Goal: Information Seeking & Learning: Learn about a topic

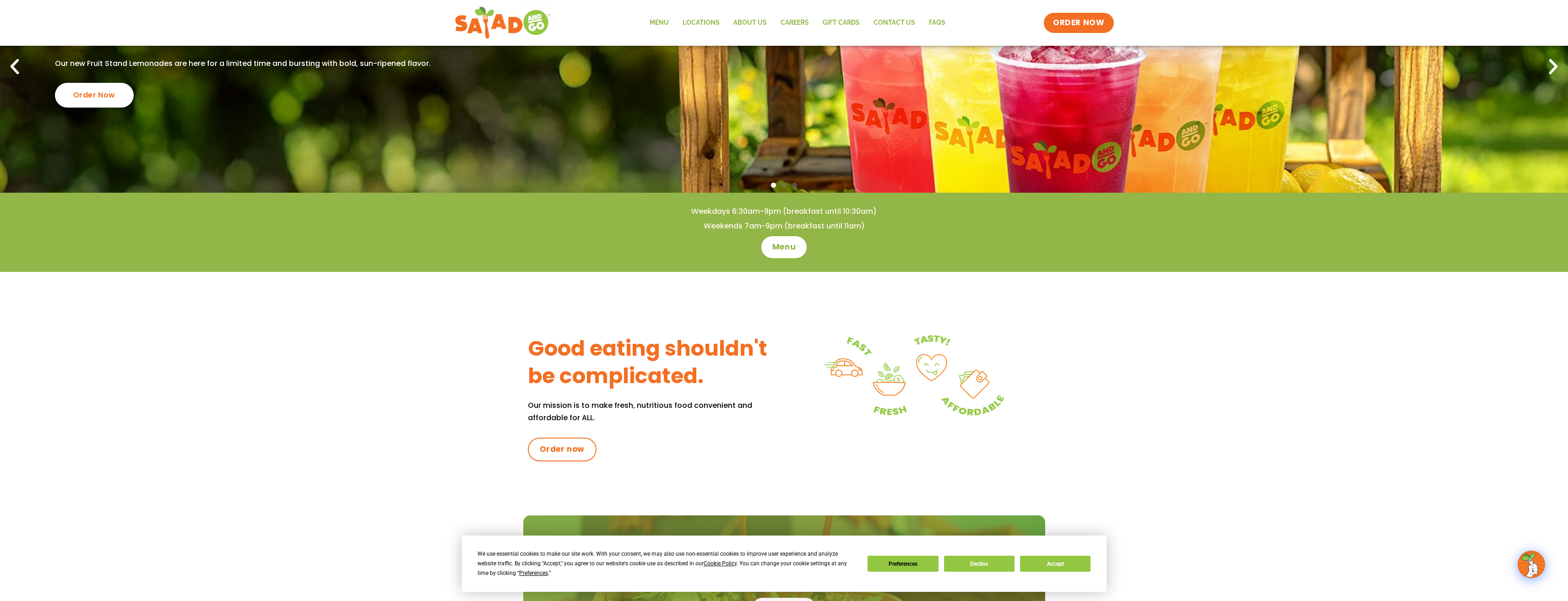
scroll to position [138, 0]
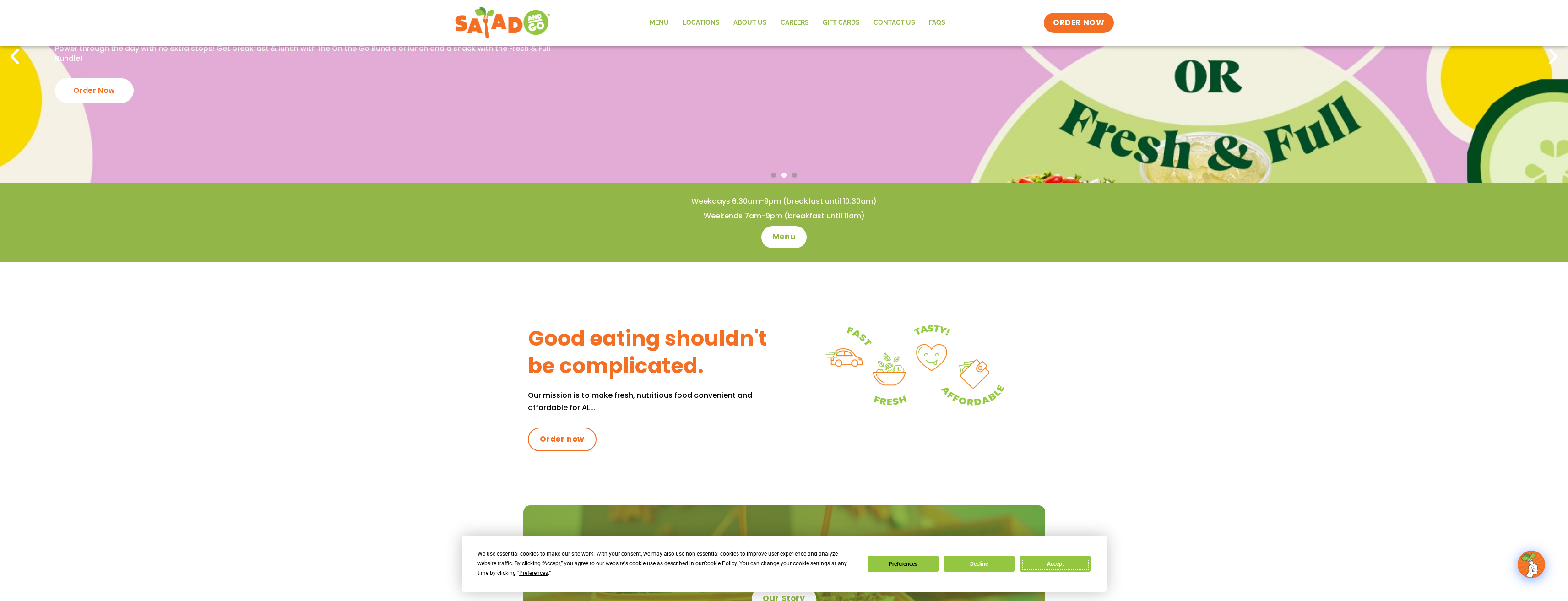
click at [1054, 572] on button "Accept" at bounding box center [1055, 564] width 70 height 16
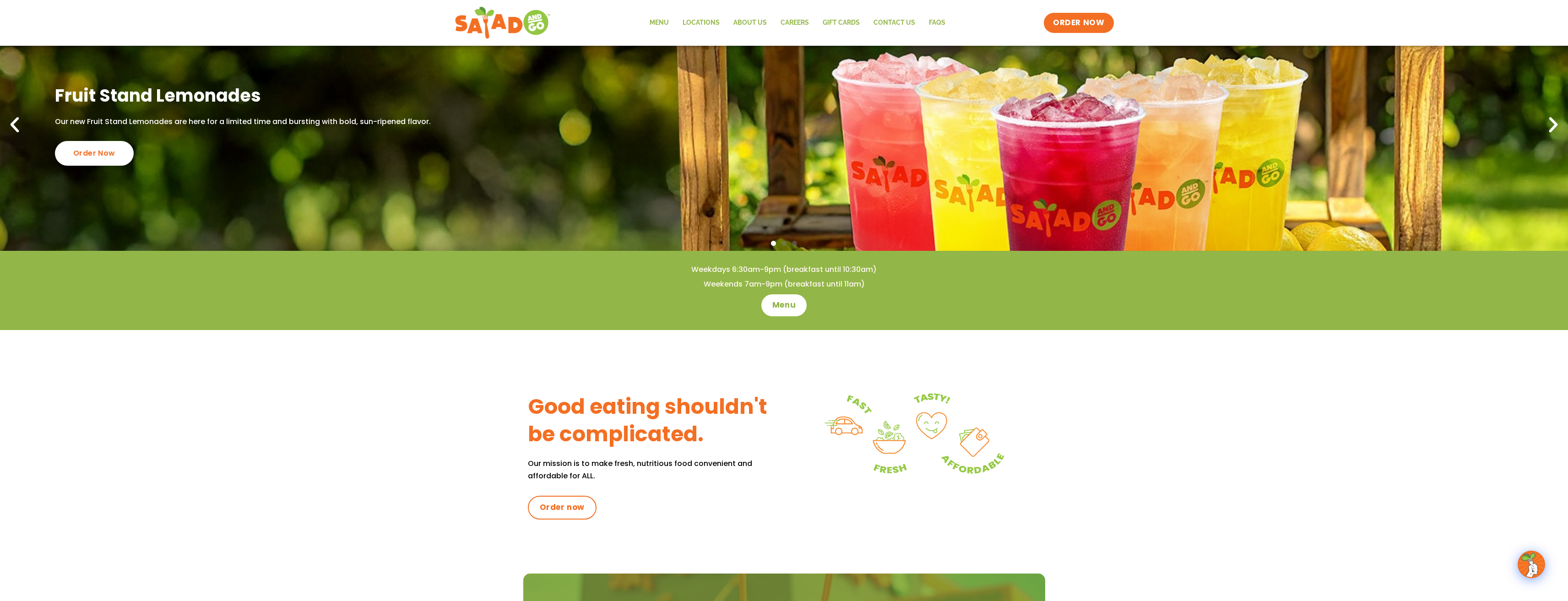
scroll to position [0, 0]
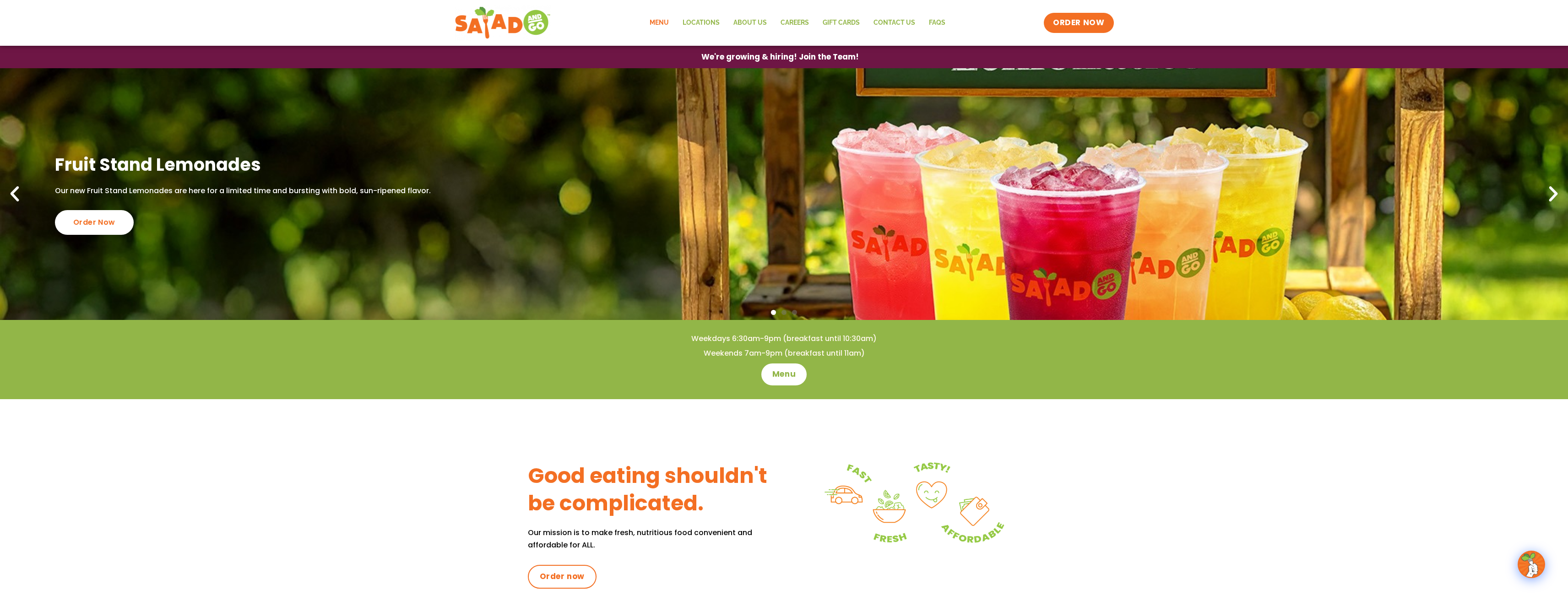
click at [655, 19] on link "Menu" at bounding box center [659, 23] width 33 height 21
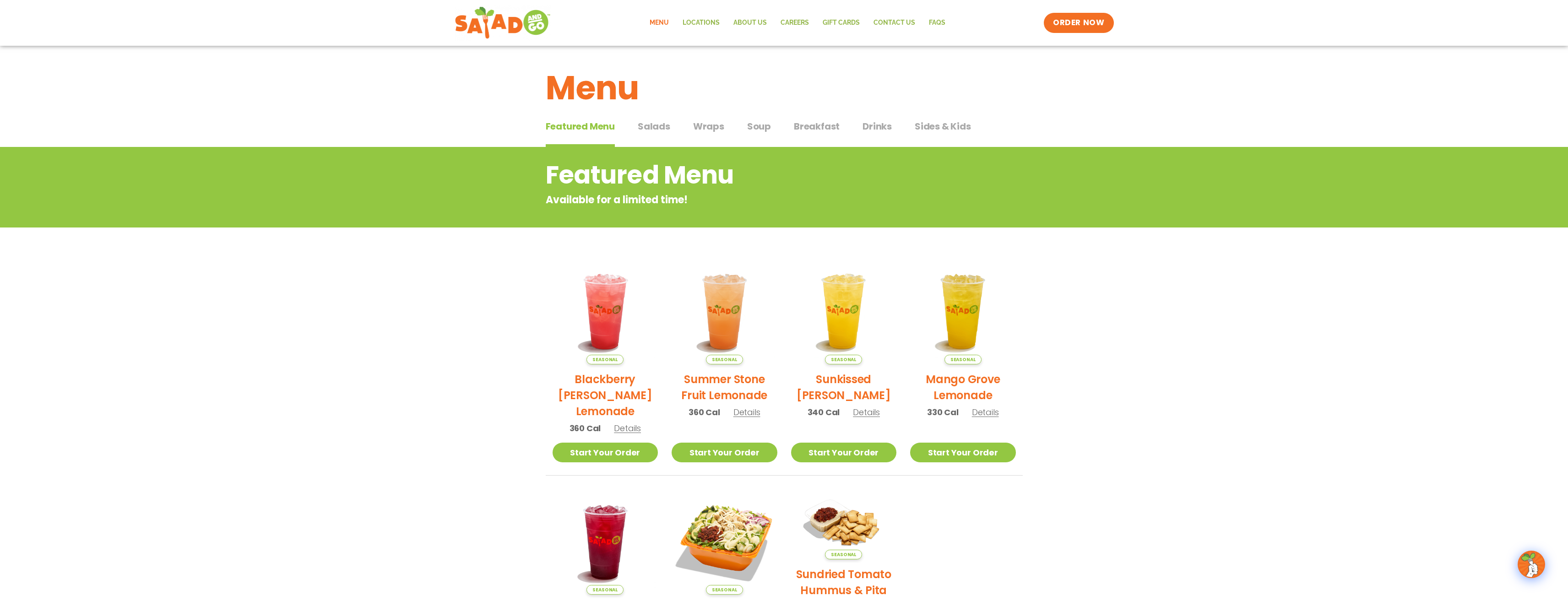
click at [662, 129] on span "Salads" at bounding box center [653, 126] width 32 height 13
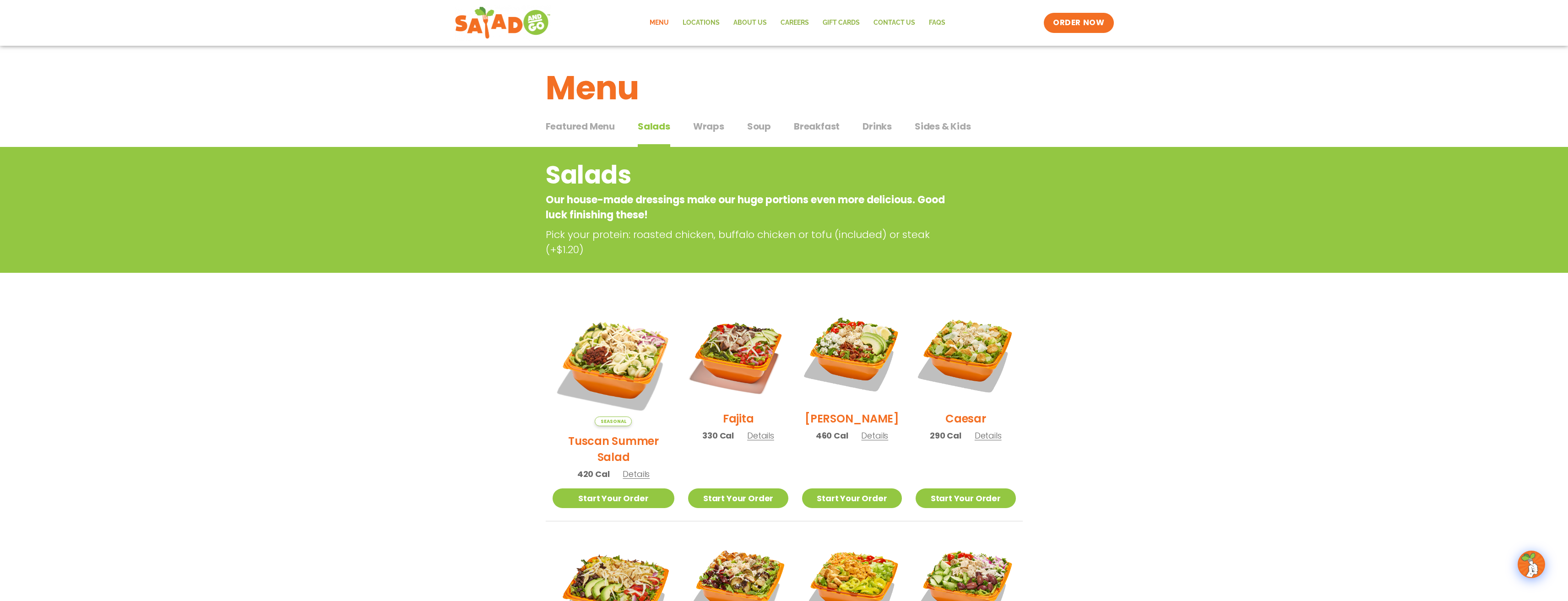
scroll to position [183, 0]
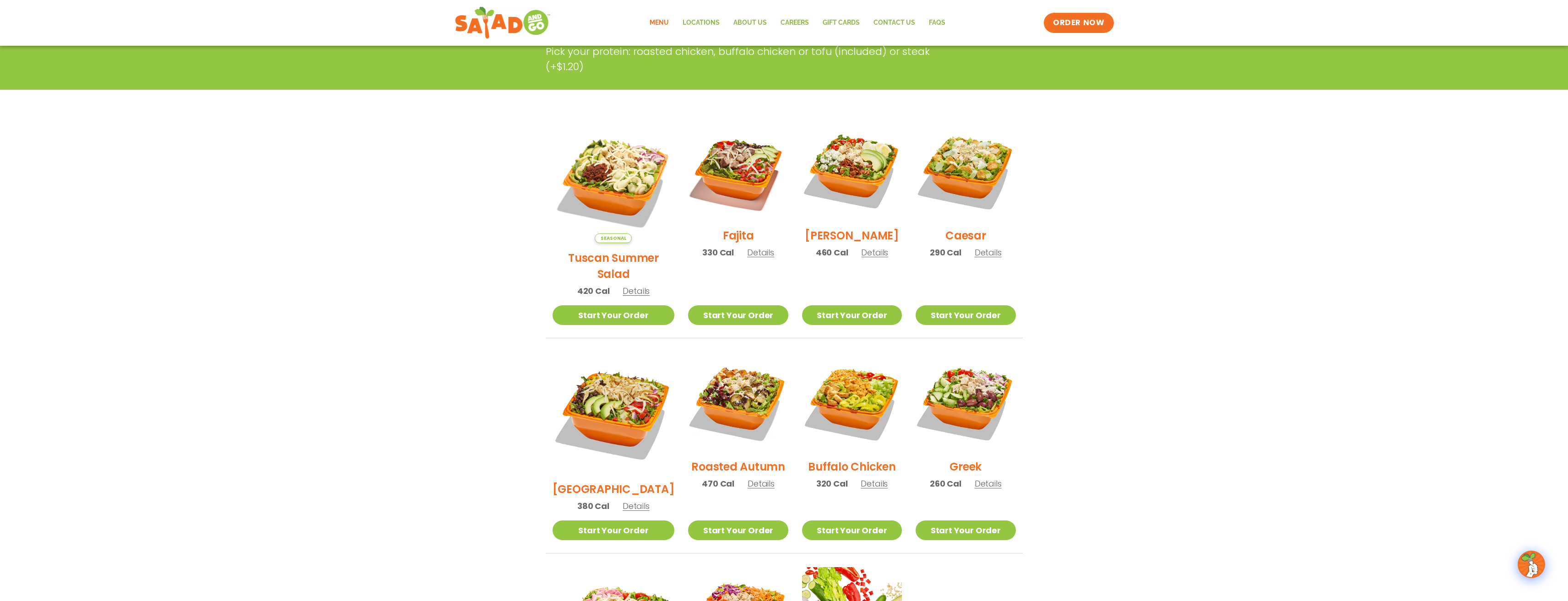
click at [845, 241] on h2 "[PERSON_NAME]" at bounding box center [852, 235] width 94 height 16
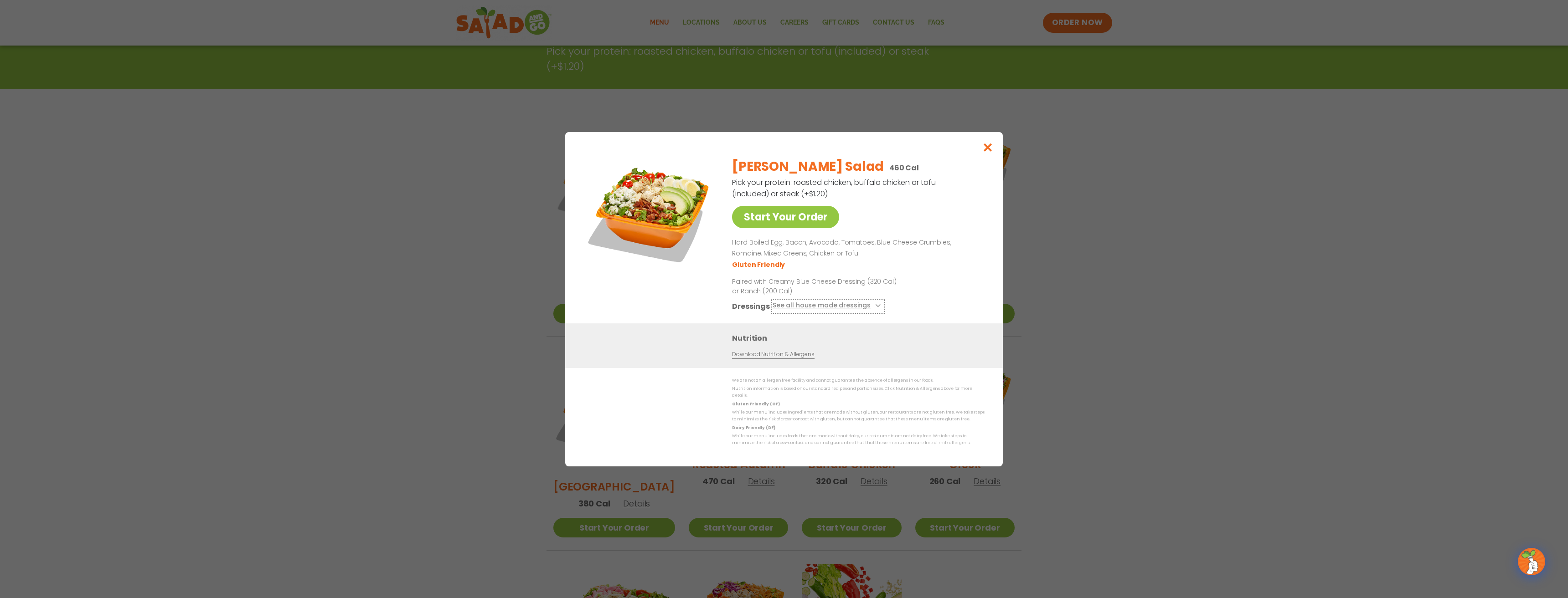
click at [872, 310] on button "See all house made dressings" at bounding box center [828, 305] width 111 height 12
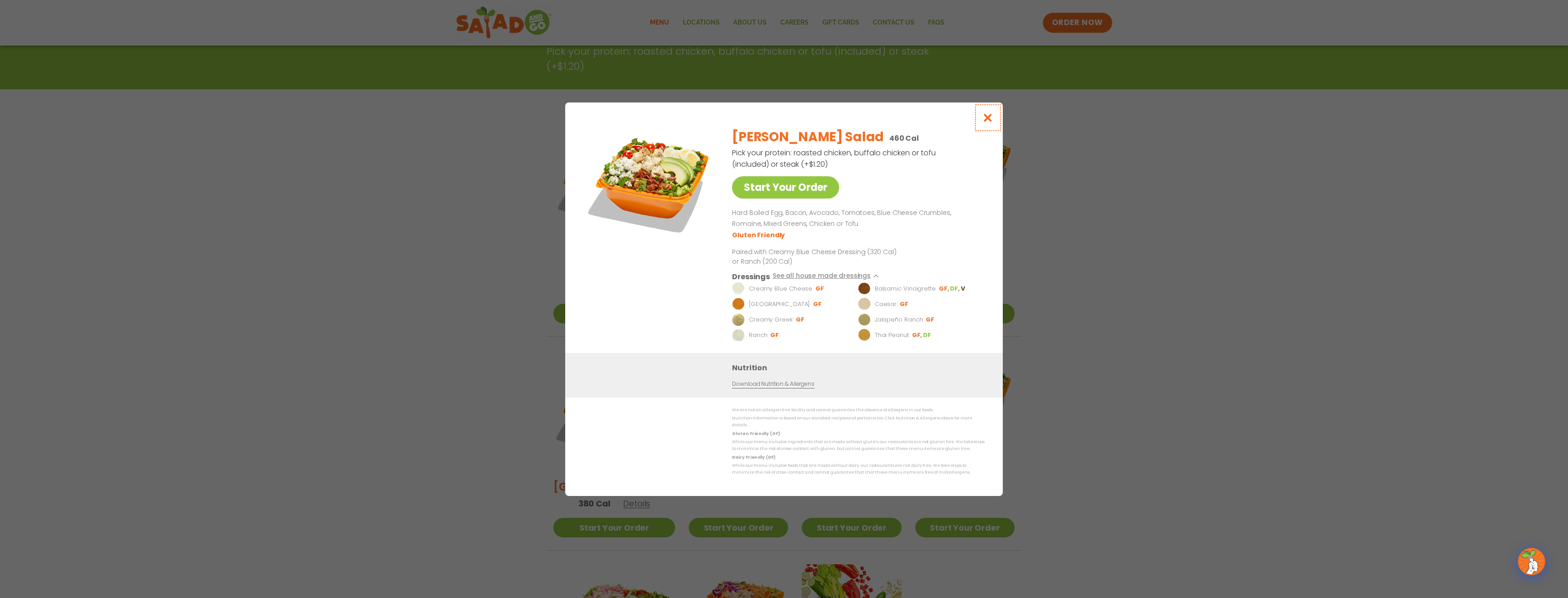
click at [991, 118] on icon "Close modal" at bounding box center [988, 118] width 12 height 10
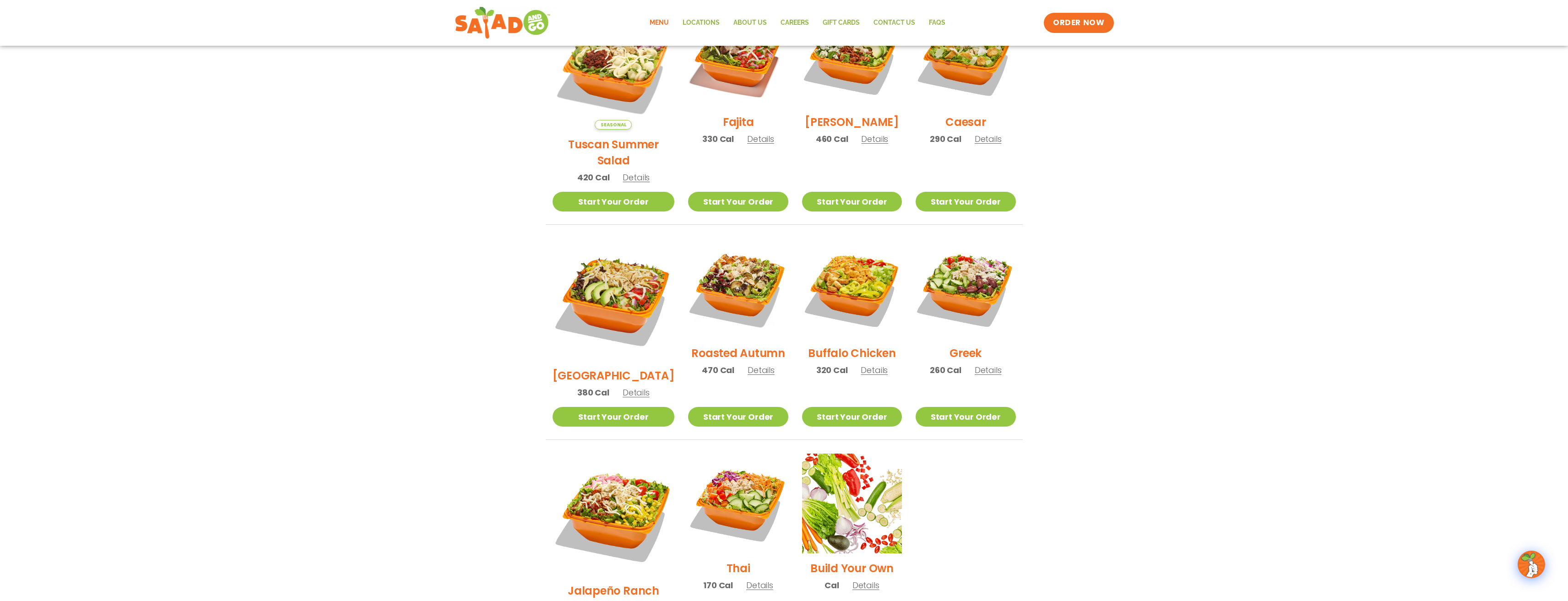
scroll to position [320, 0]
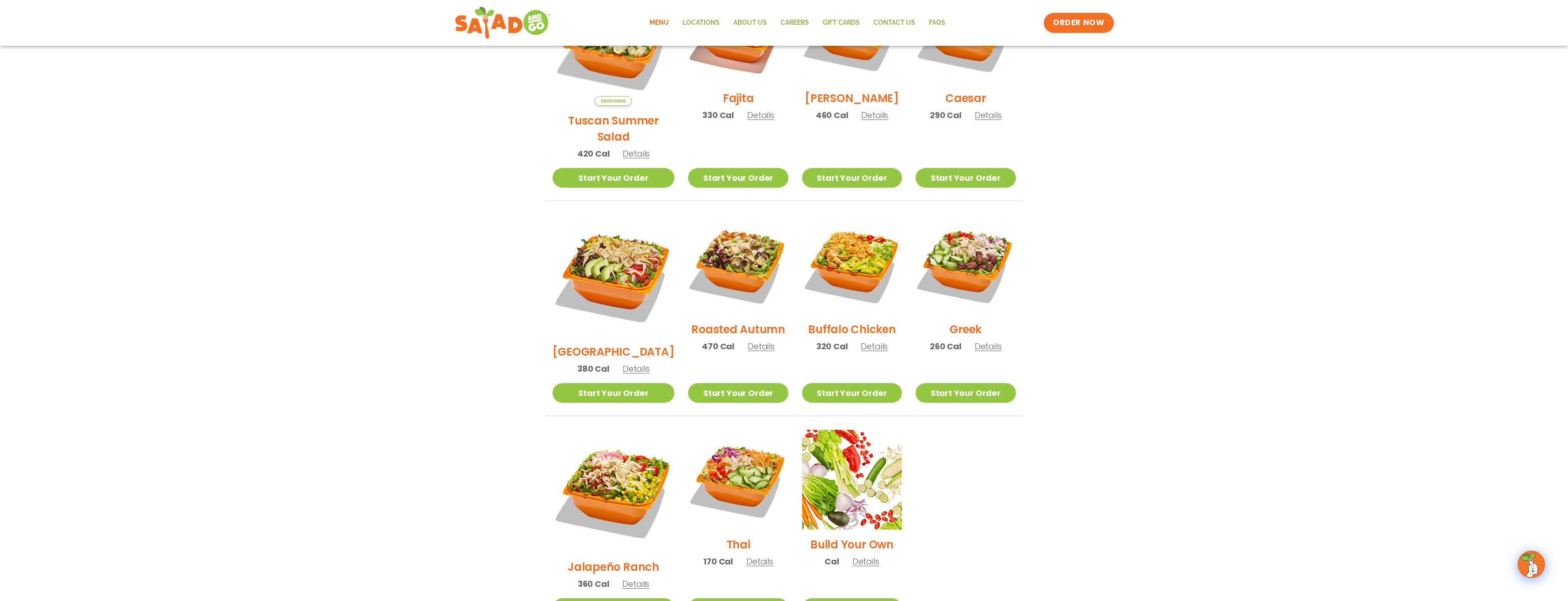
click at [735, 322] on h2 "Roasted Autumn" at bounding box center [738, 330] width 94 height 16
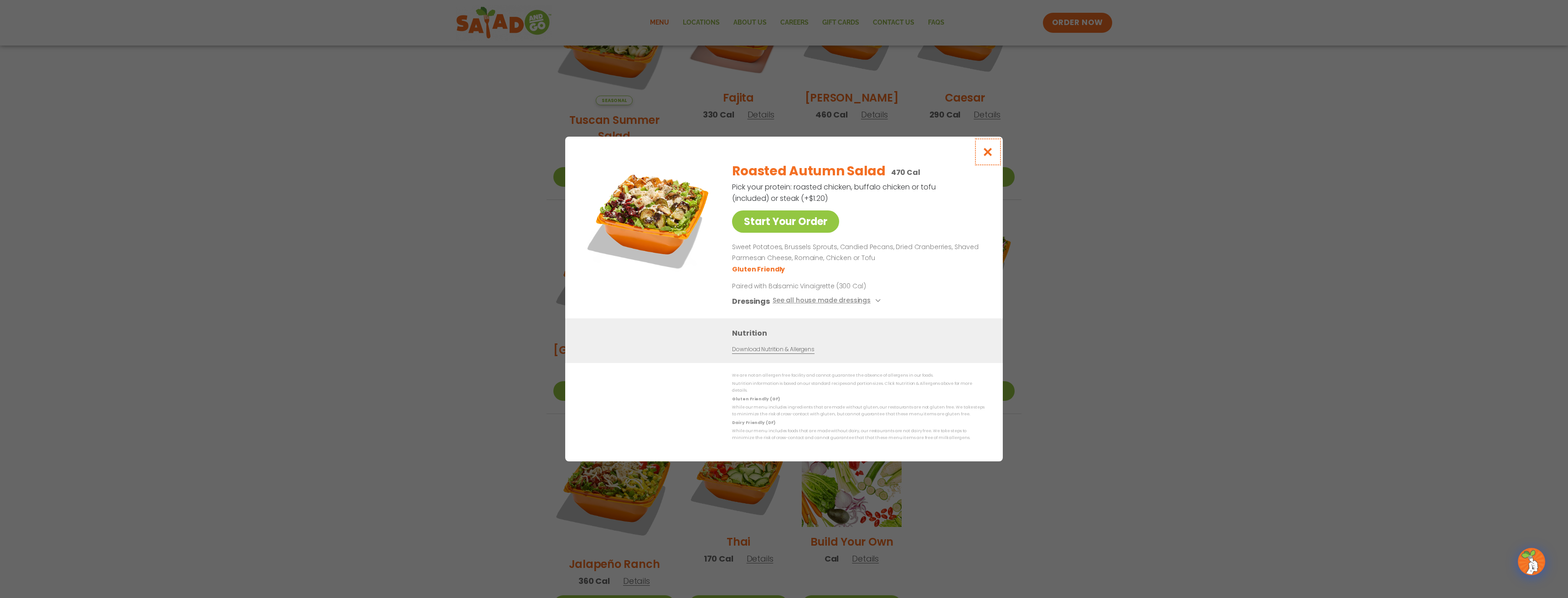
click at [986, 157] on icon "Close modal" at bounding box center [988, 152] width 12 height 10
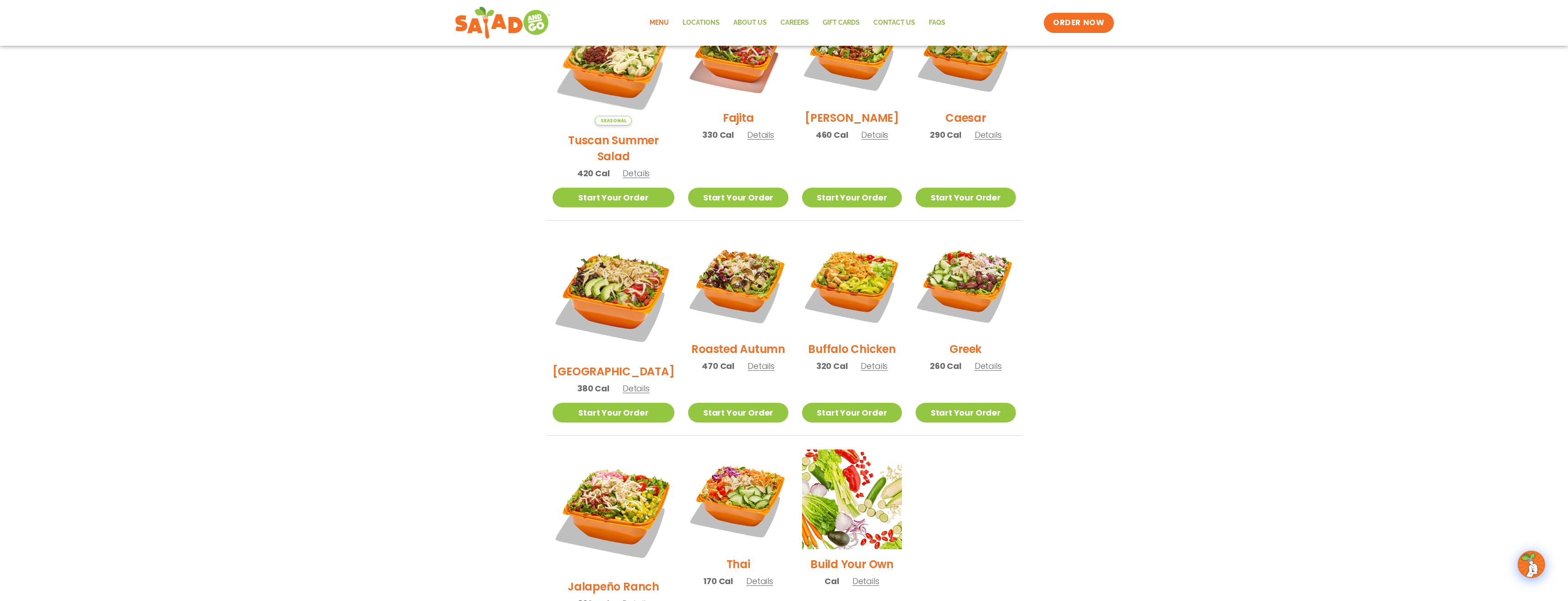
click at [617, 364] on h2 "[GEOGRAPHIC_DATA]" at bounding box center [614, 372] width 122 height 16
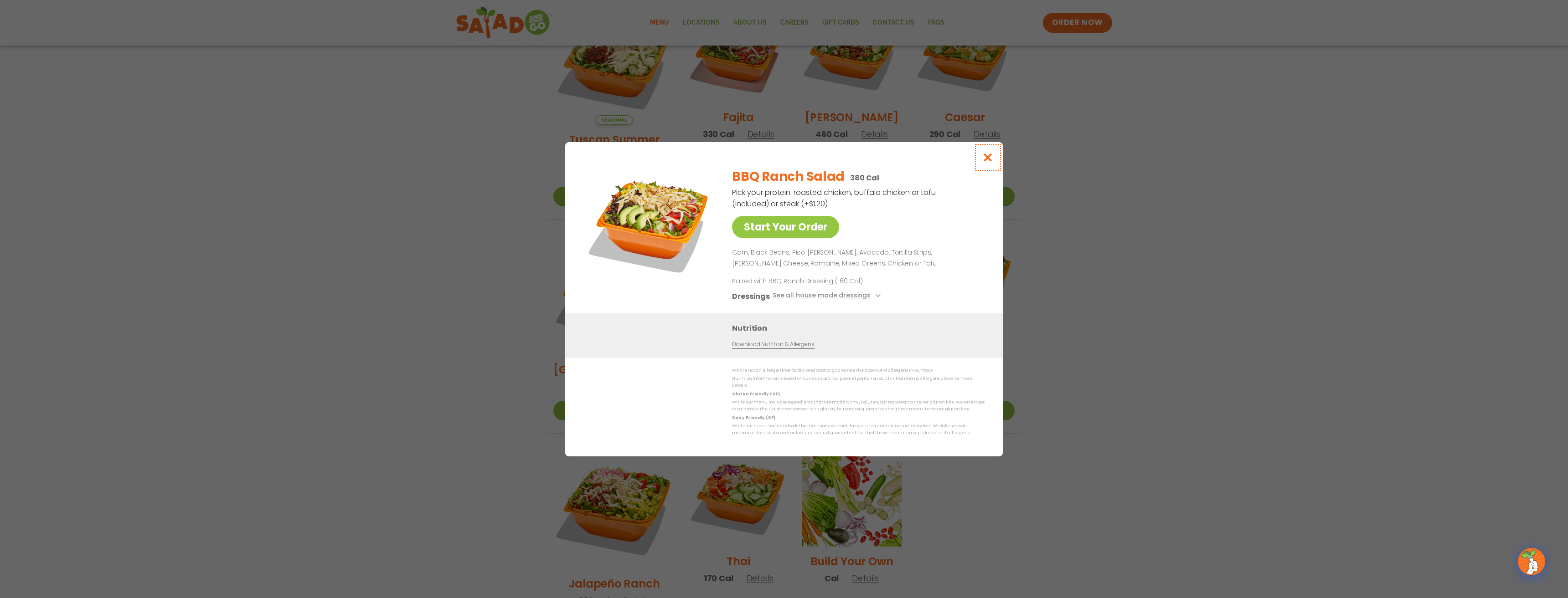
click at [982, 161] on button "Close modal" at bounding box center [988, 158] width 30 height 30
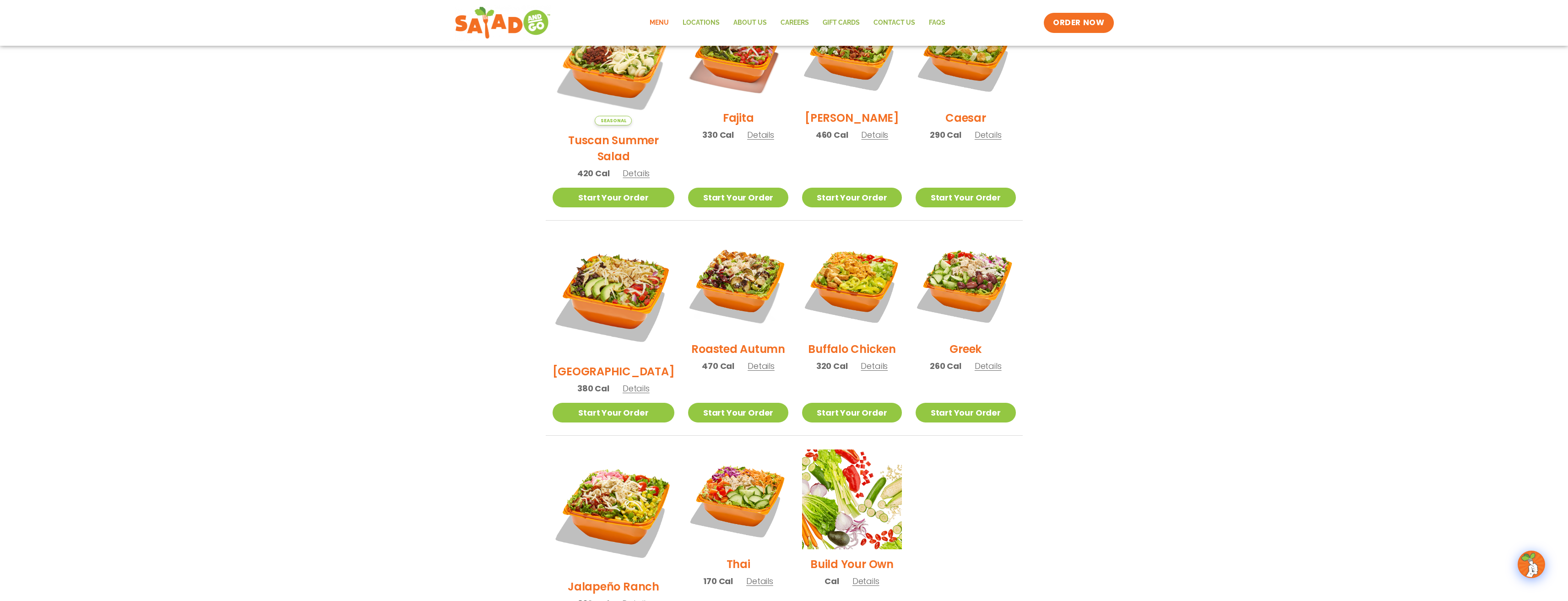
click at [855, 341] on h2 "Buffalo Chicken" at bounding box center [852, 349] width 87 height 16
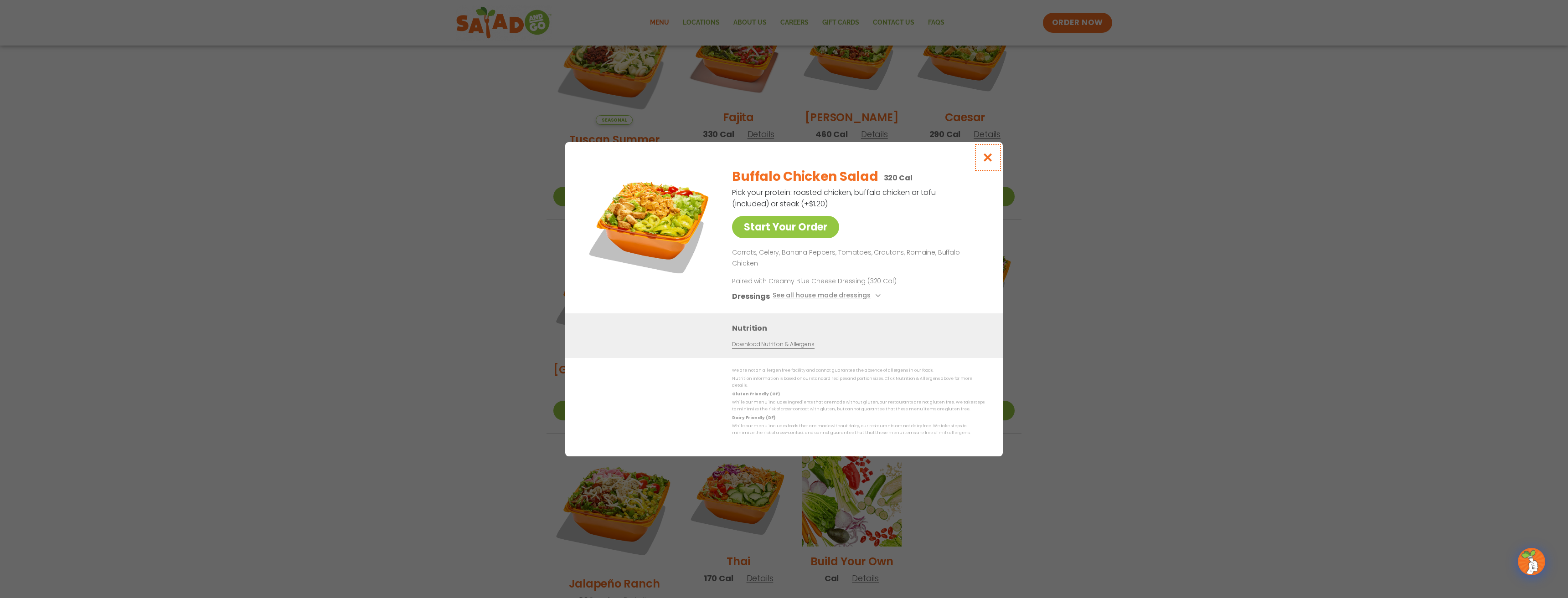
click at [983, 162] on icon "Close modal" at bounding box center [988, 158] width 12 height 10
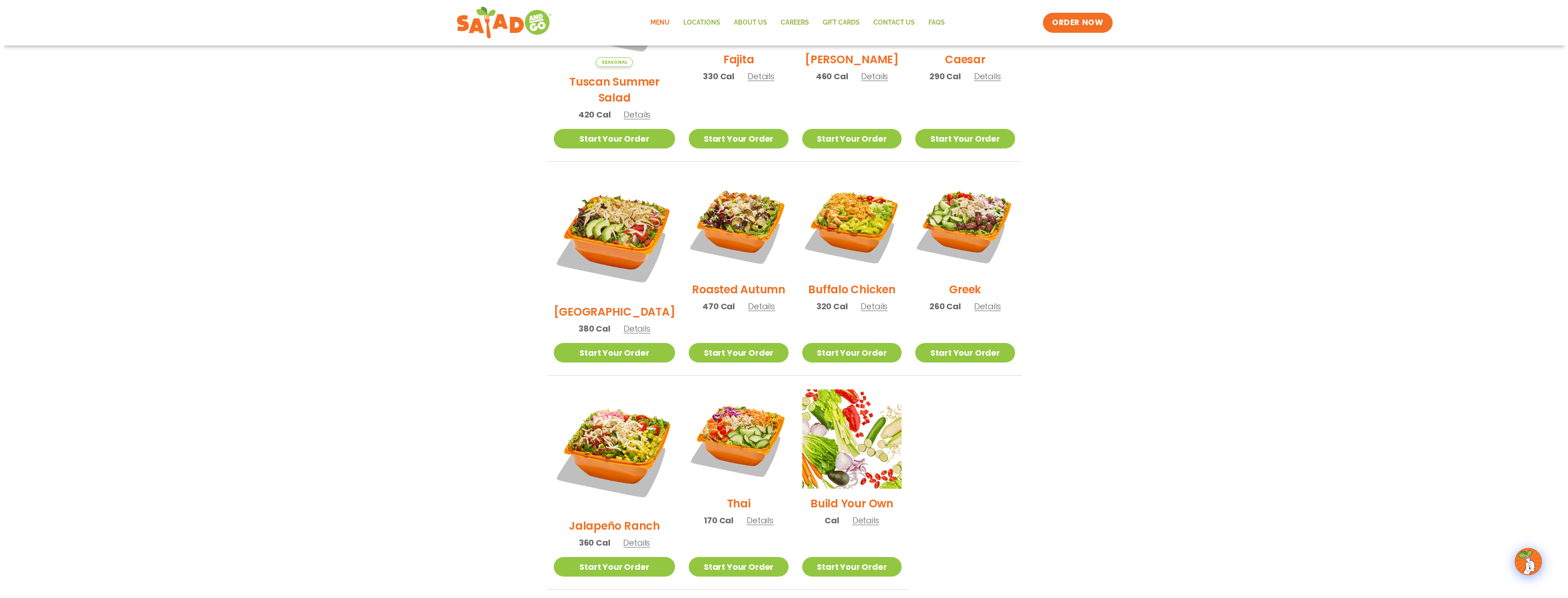
scroll to position [482, 0]
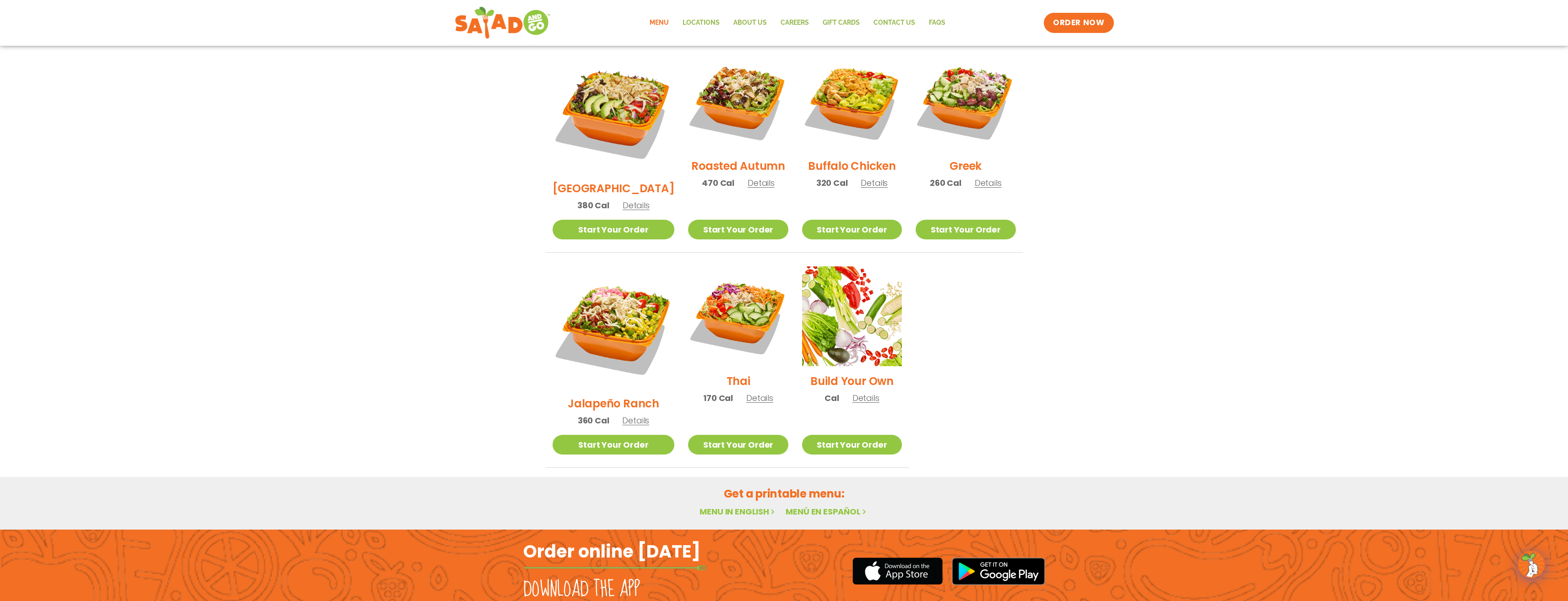
click at [633, 396] on h2 "Jalapeño Ranch" at bounding box center [614, 404] width 92 height 16
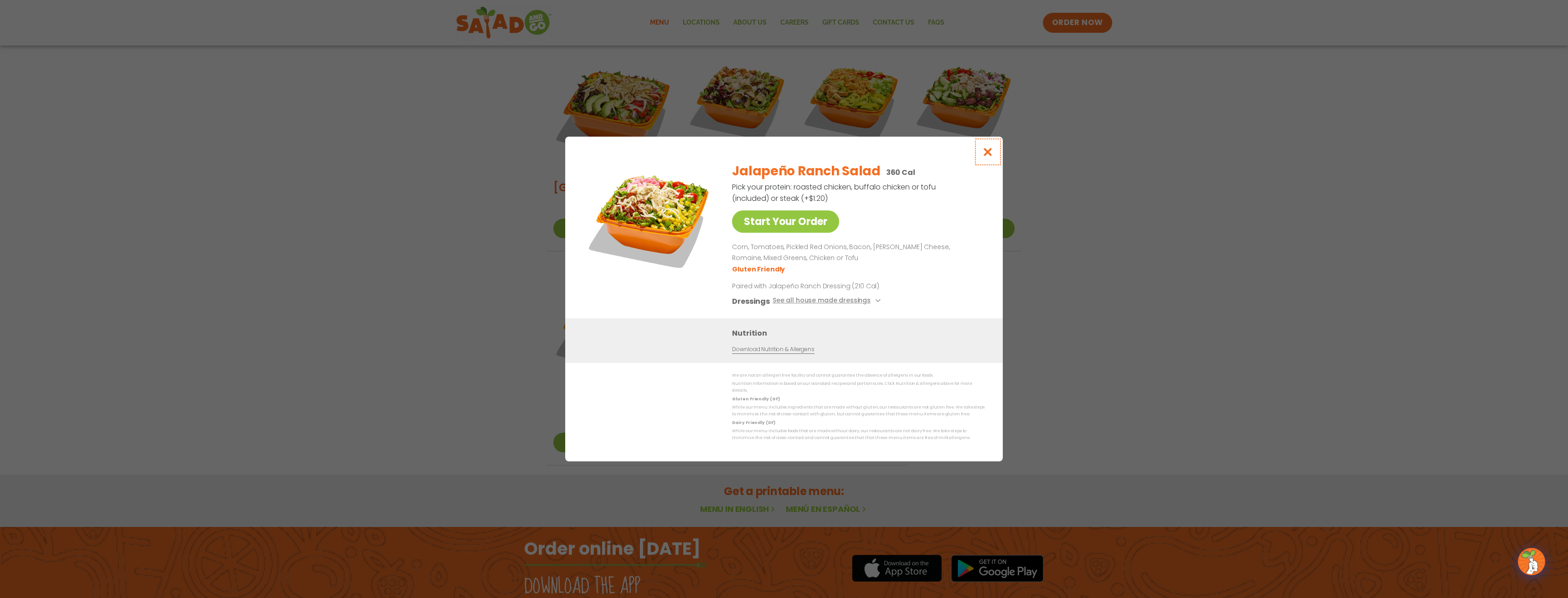
click at [991, 153] on icon "Close modal" at bounding box center [988, 152] width 12 height 10
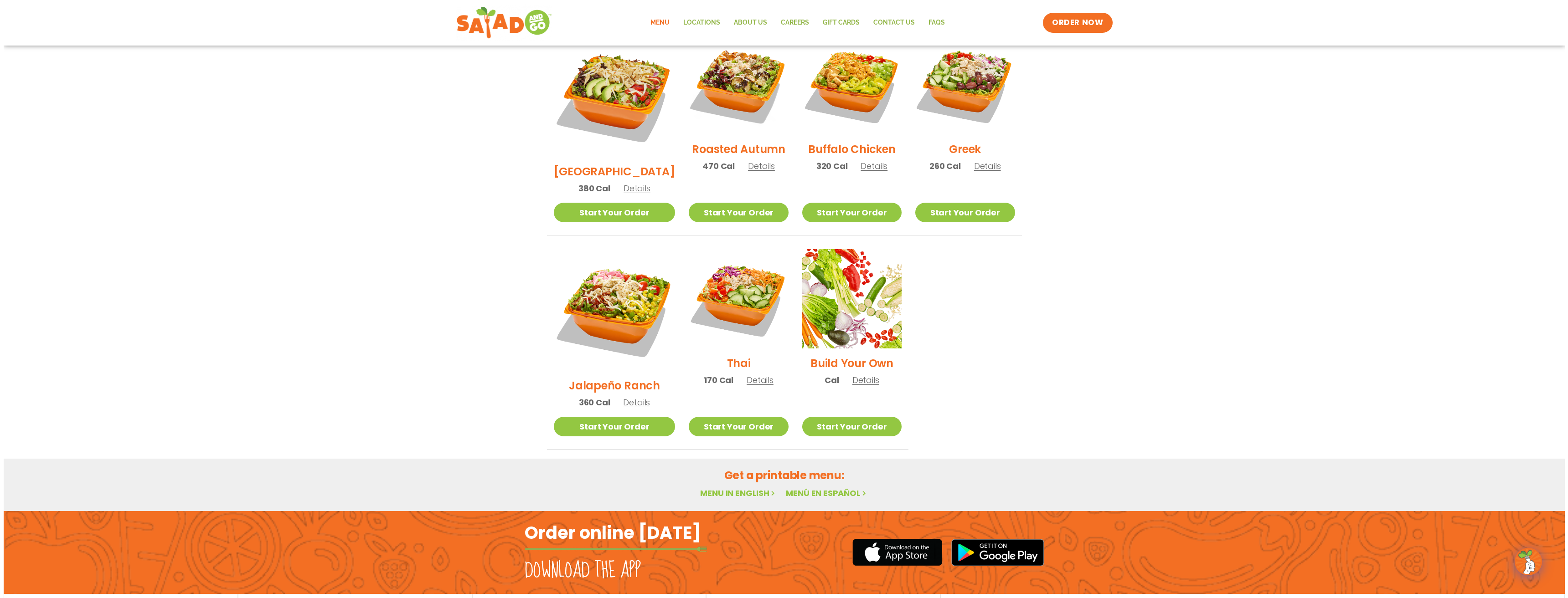
scroll to position [500, 0]
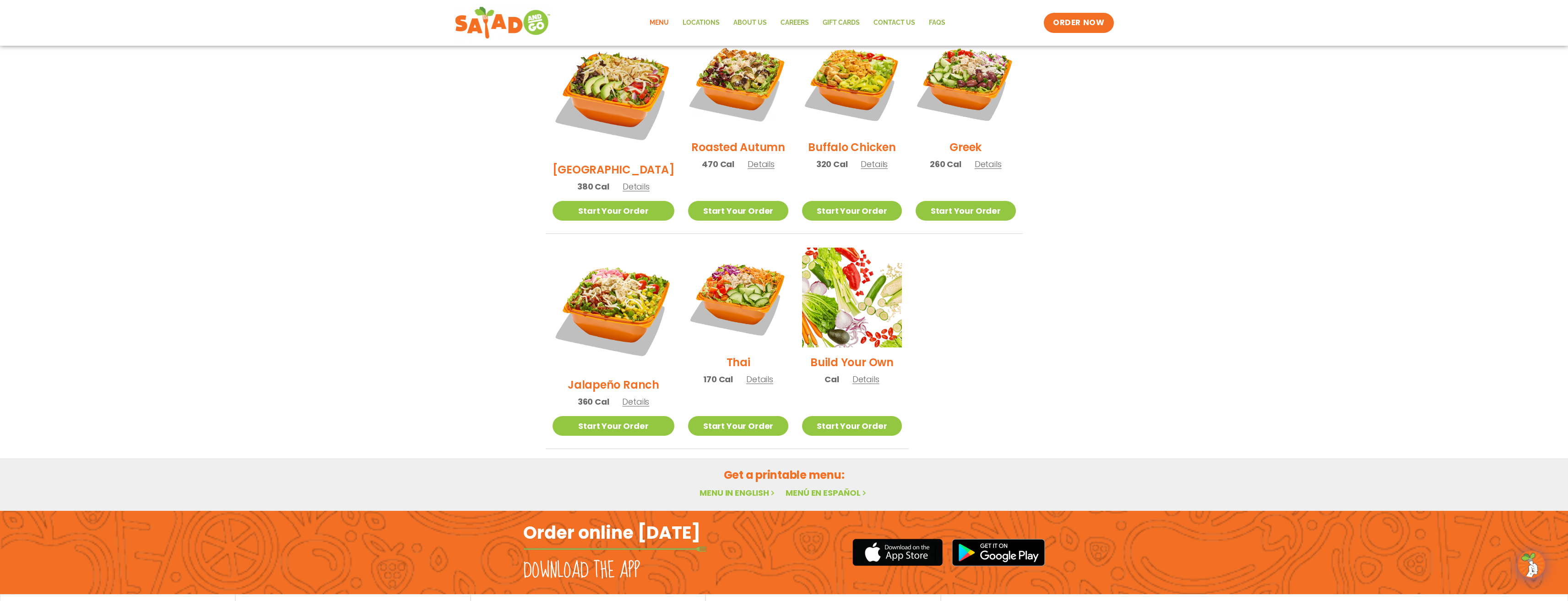
click at [727, 355] on h2 "Thai" at bounding box center [738, 363] width 24 height 16
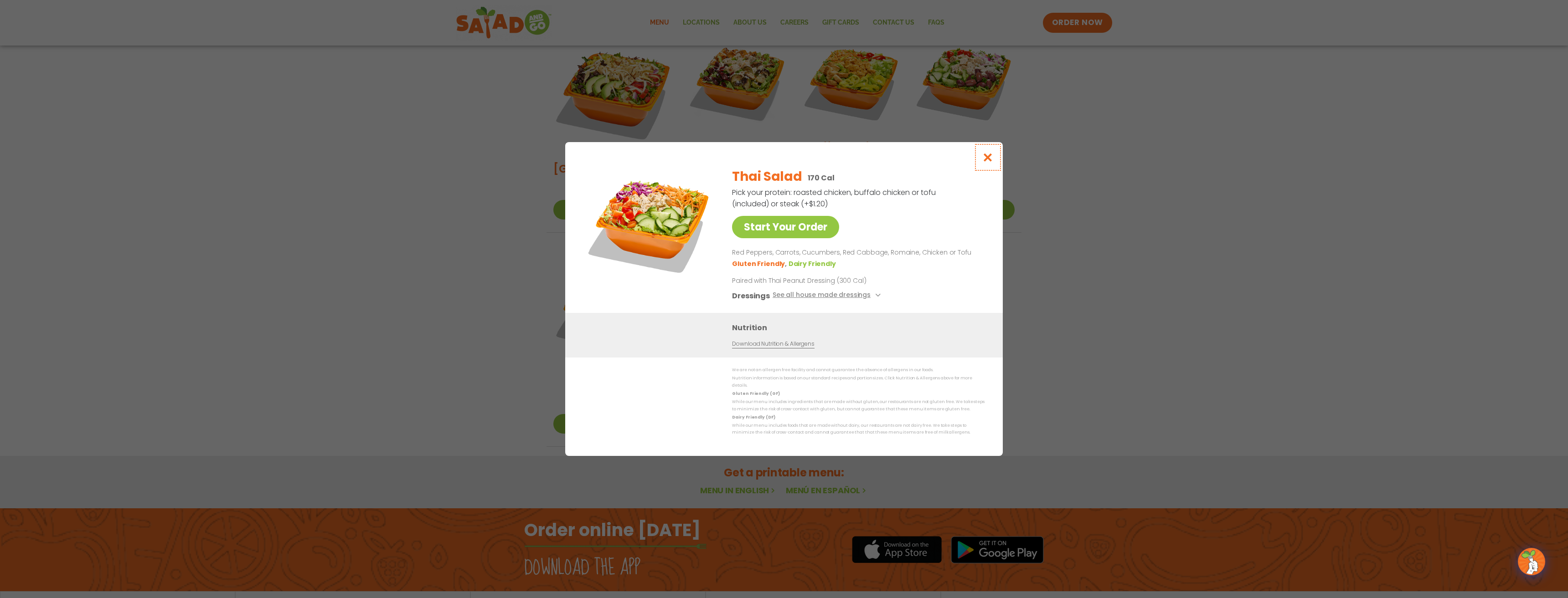
click at [990, 159] on icon "Close modal" at bounding box center [988, 158] width 12 height 10
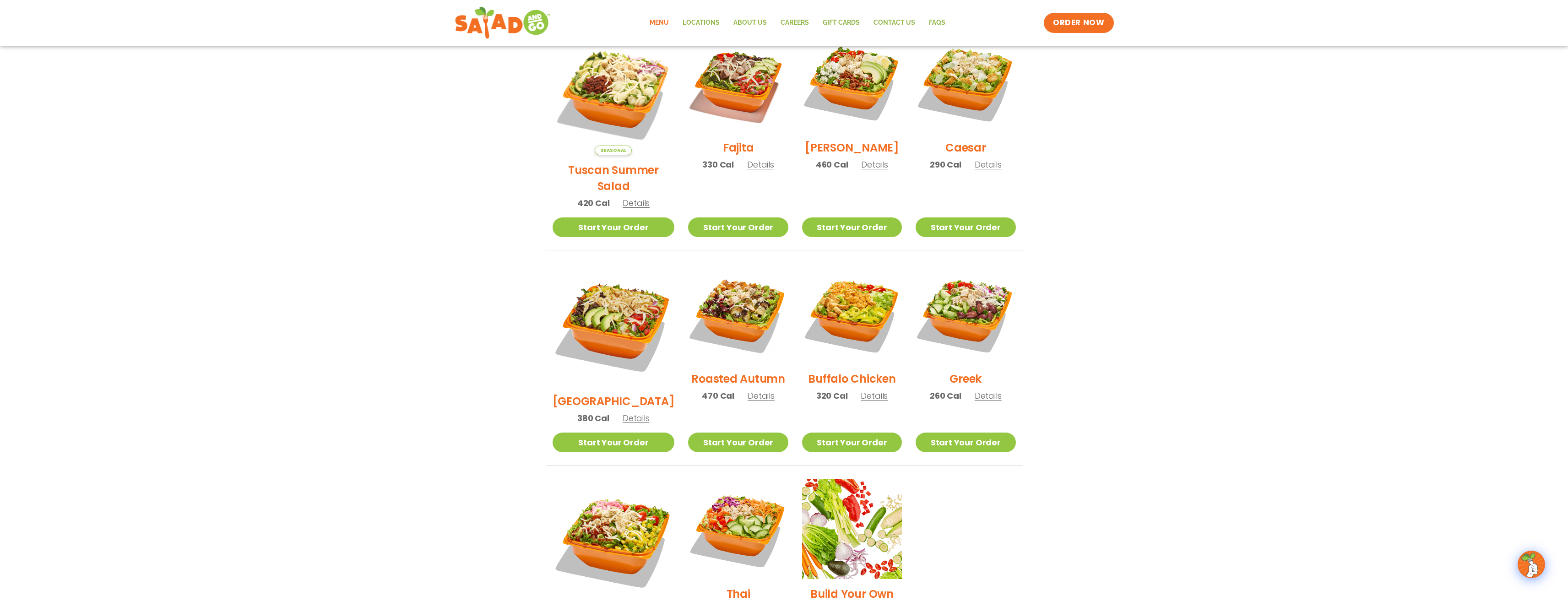
scroll to position [255, 0]
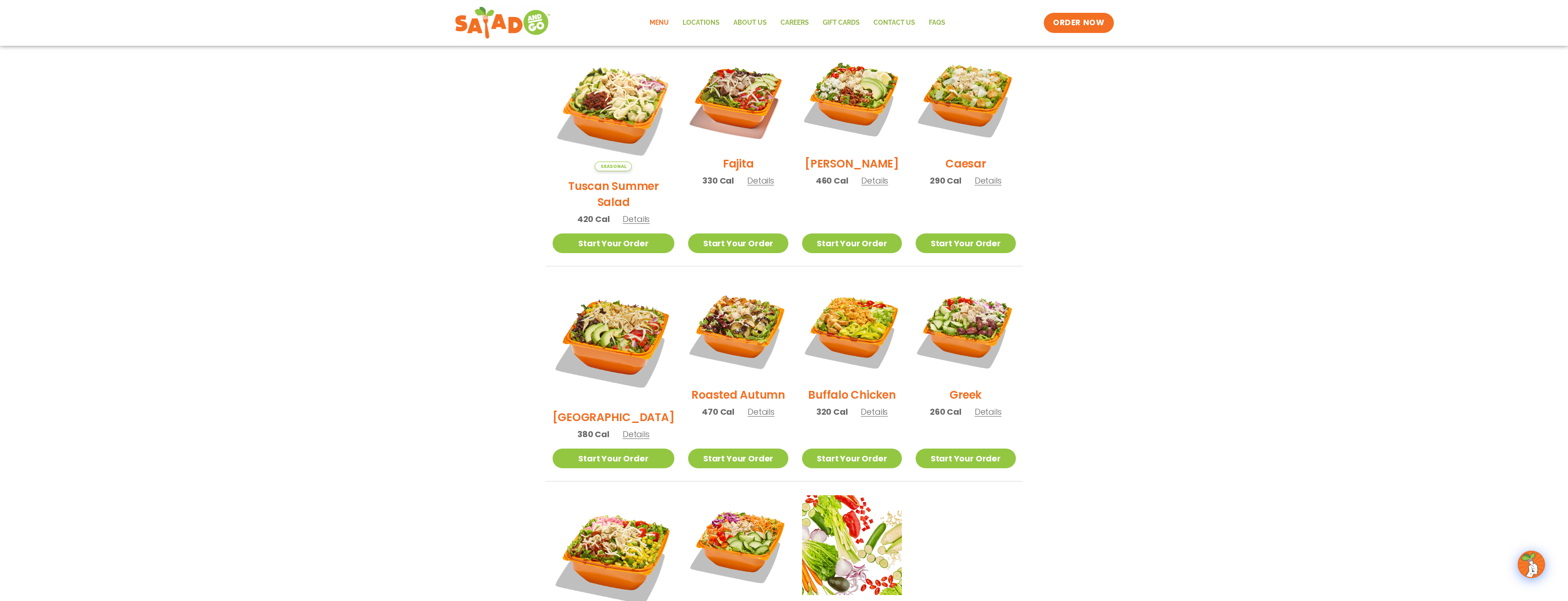
click at [848, 171] on h2 "[PERSON_NAME]" at bounding box center [852, 164] width 94 height 16
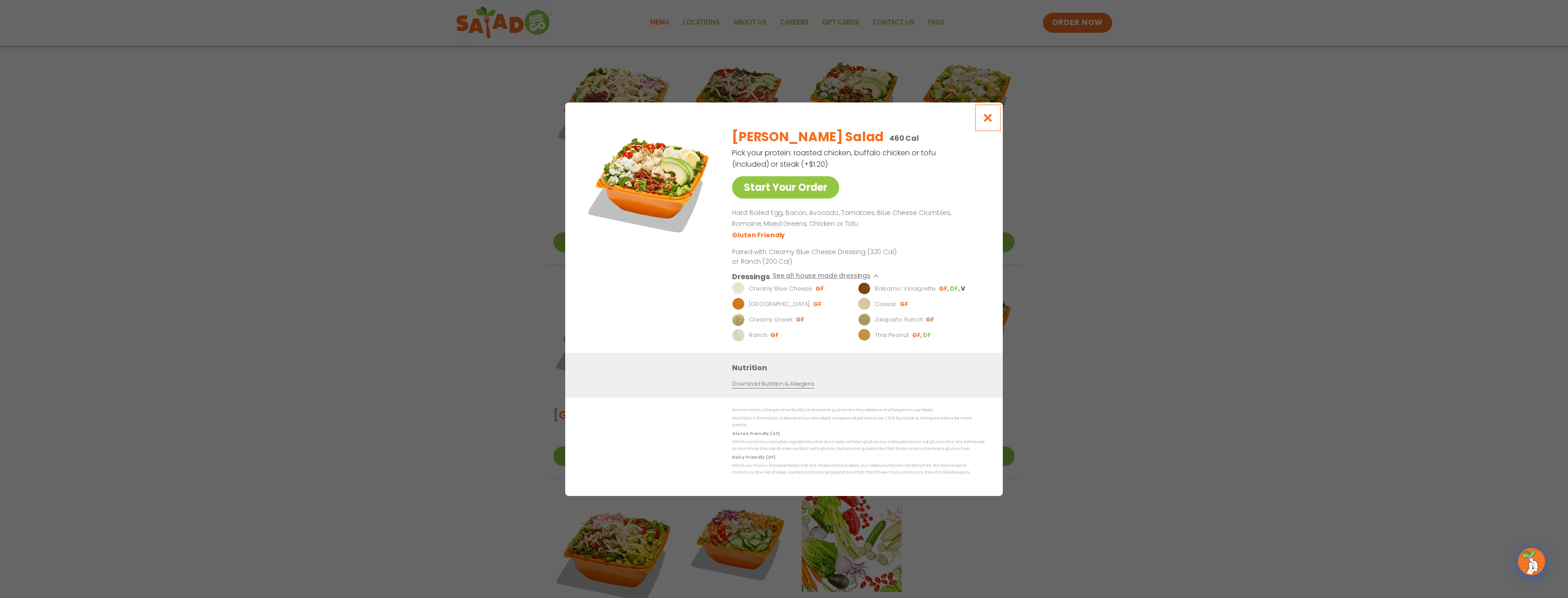
click at [984, 122] on icon "Close modal" at bounding box center [988, 118] width 12 height 10
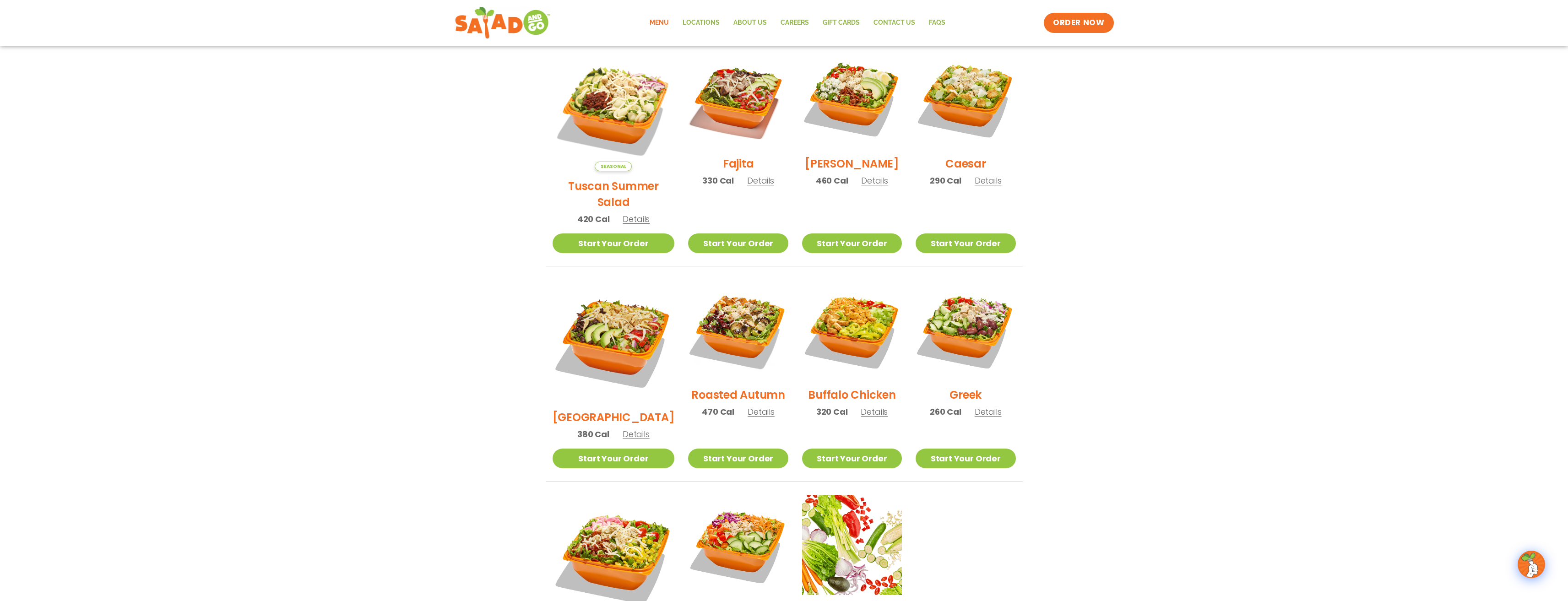
click at [604, 409] on h2 "[GEOGRAPHIC_DATA]" at bounding box center [614, 417] width 122 height 16
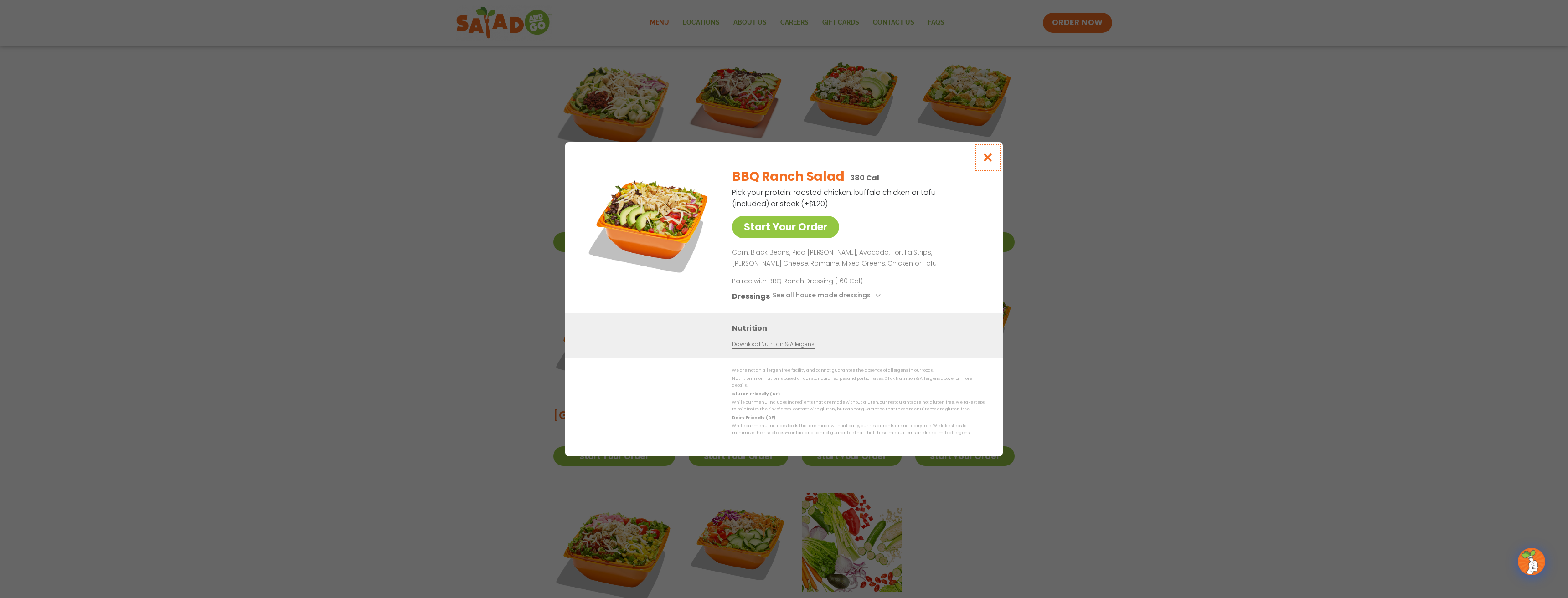
click at [989, 162] on icon "Close modal" at bounding box center [988, 158] width 12 height 10
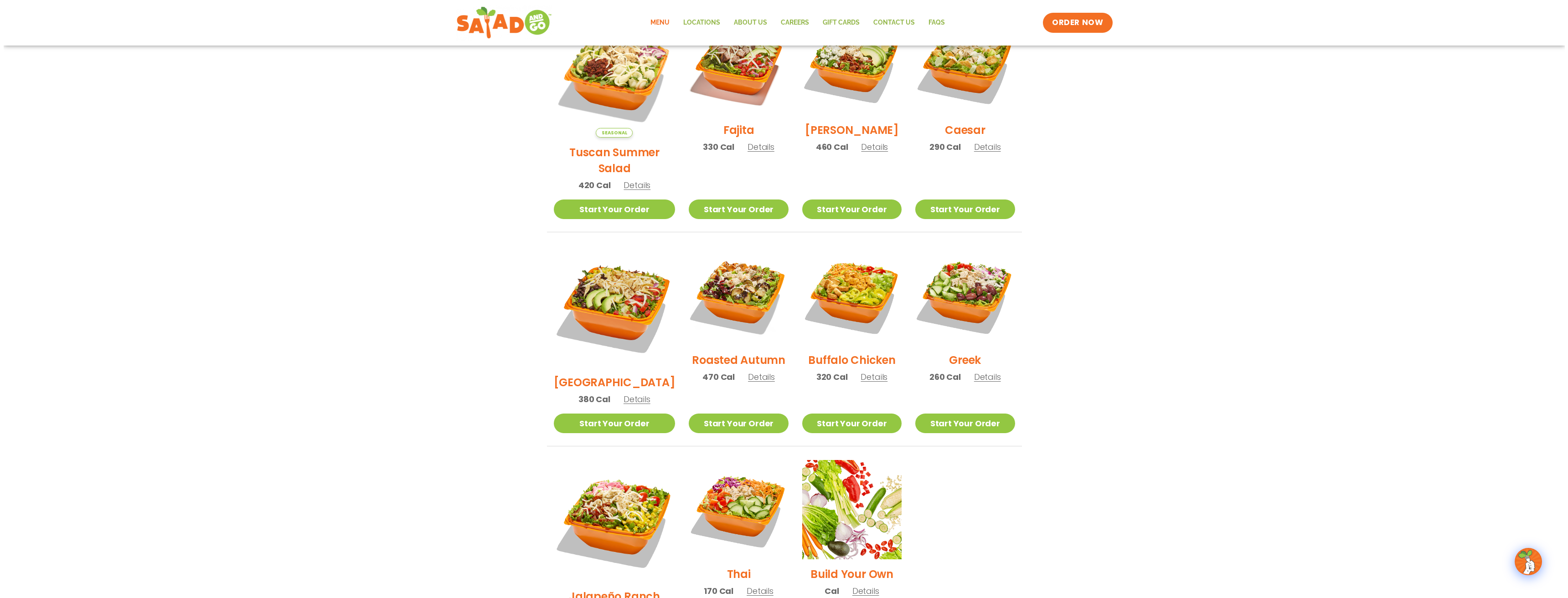
scroll to position [319, 0]
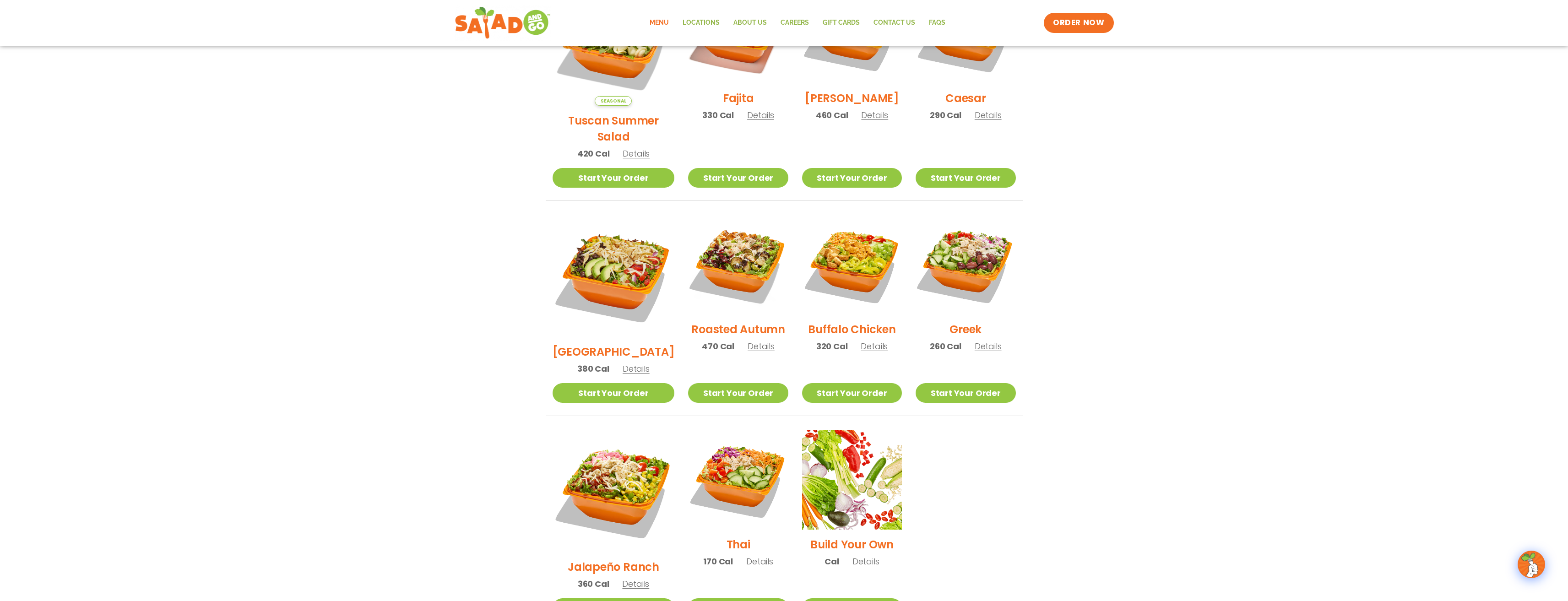
click at [613, 344] on h2 "[GEOGRAPHIC_DATA]" at bounding box center [614, 352] width 122 height 16
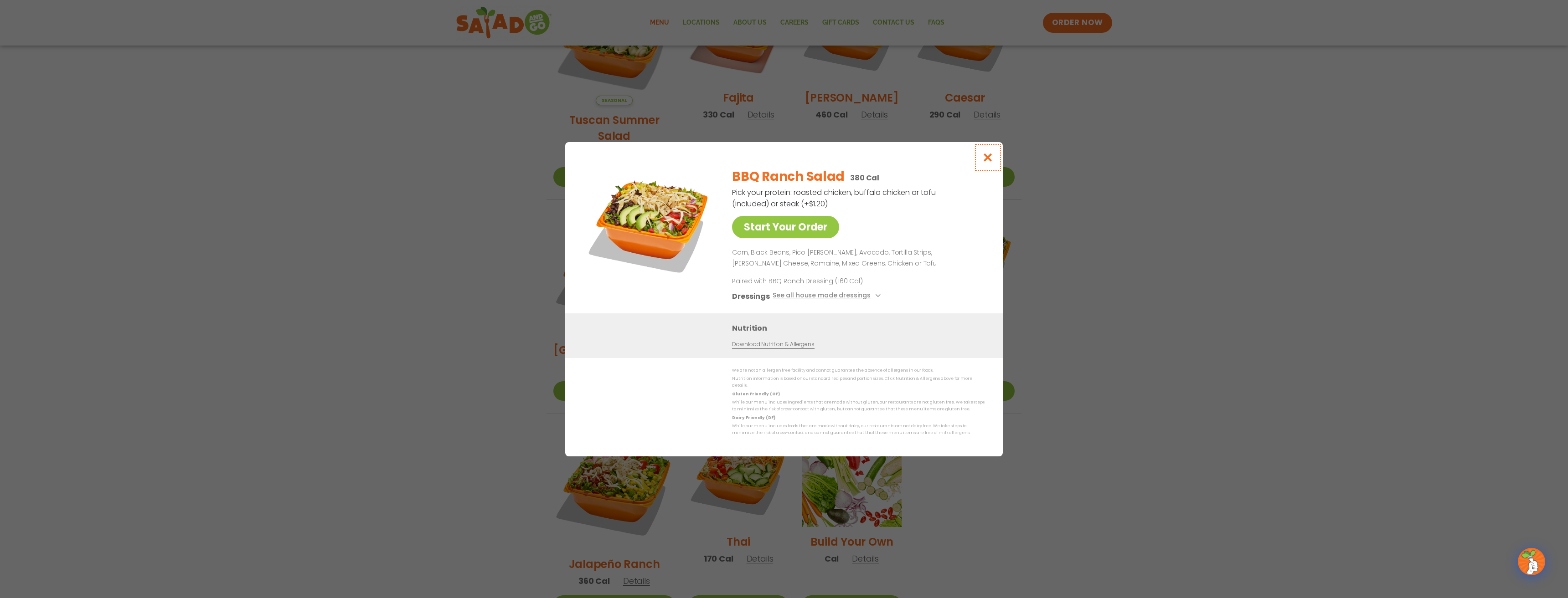
click at [986, 159] on icon "Close modal" at bounding box center [988, 158] width 12 height 10
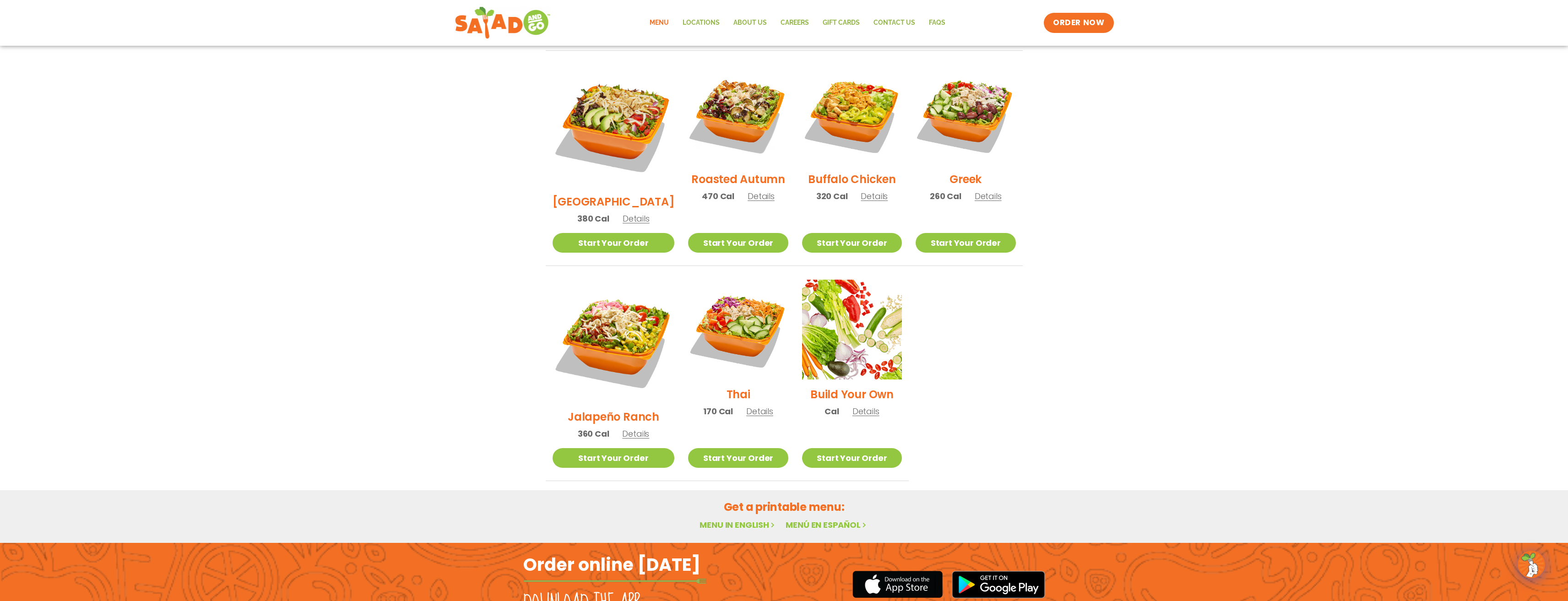
scroll to position [503, 0]
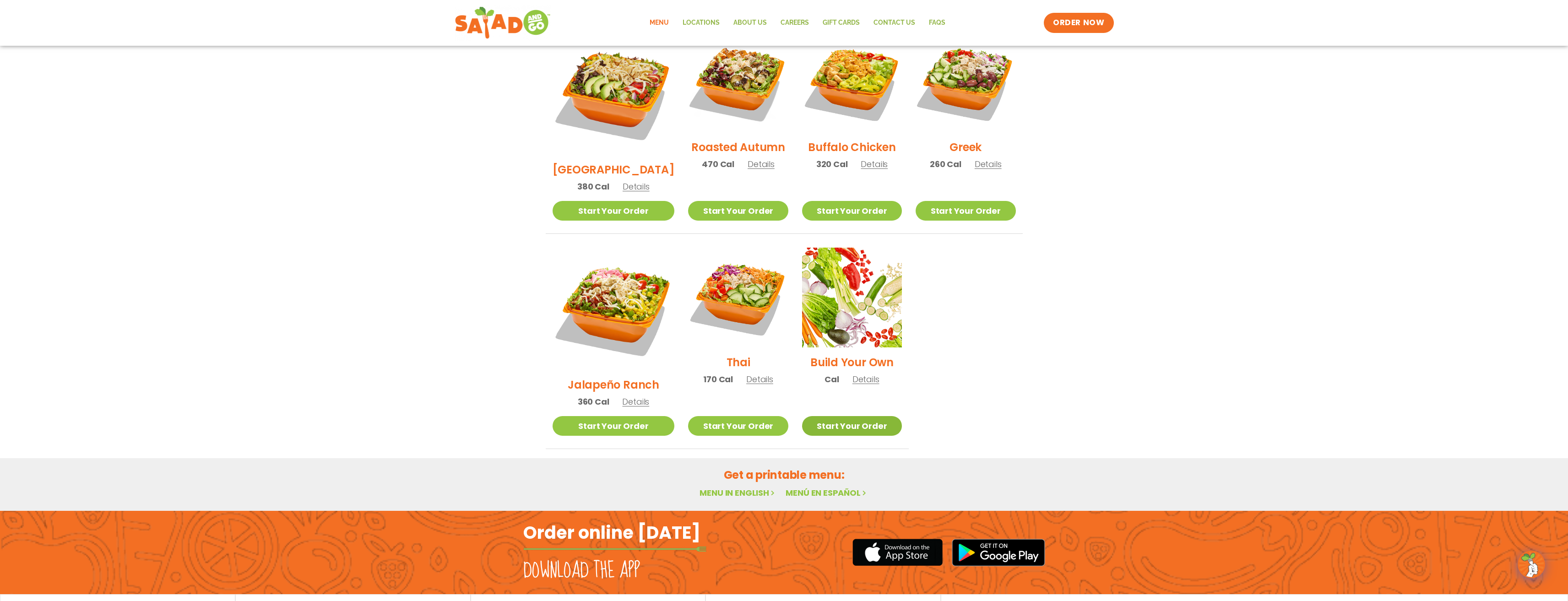
click at [848, 416] on link "Start Your Order" at bounding box center [852, 426] width 100 height 20
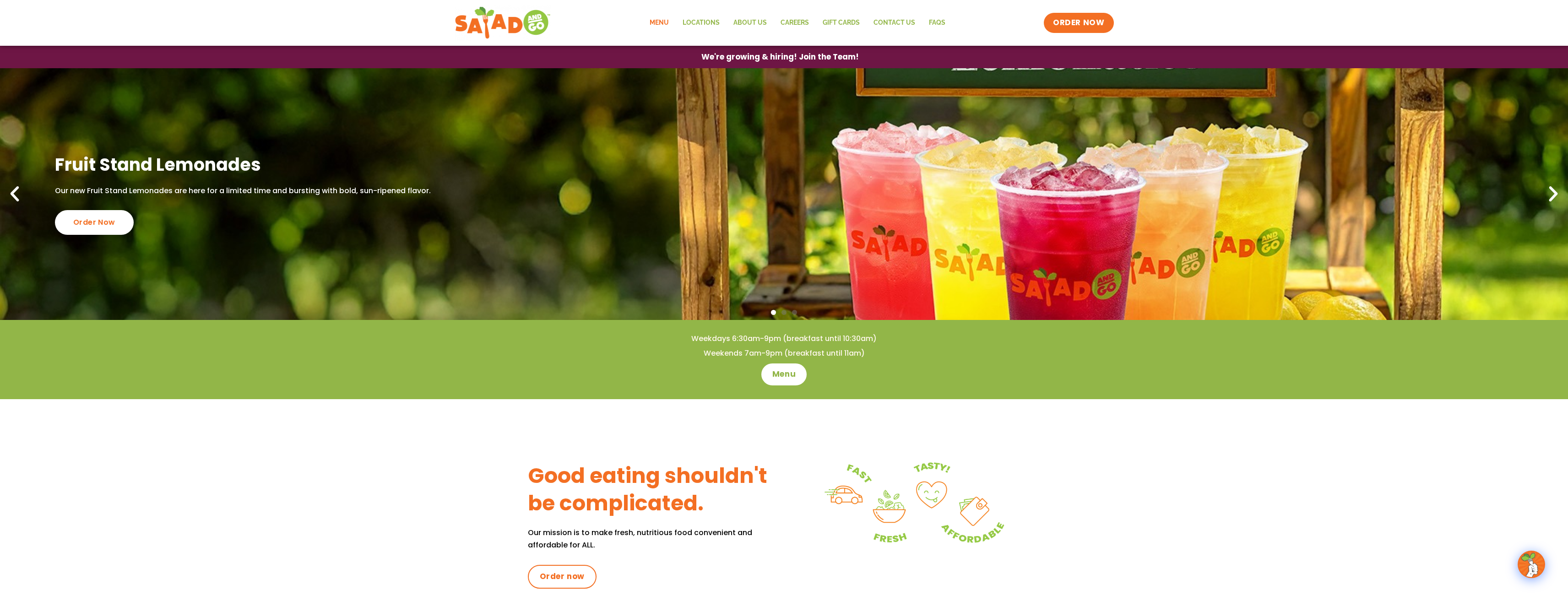
click at [655, 23] on link "Menu" at bounding box center [659, 23] width 33 height 21
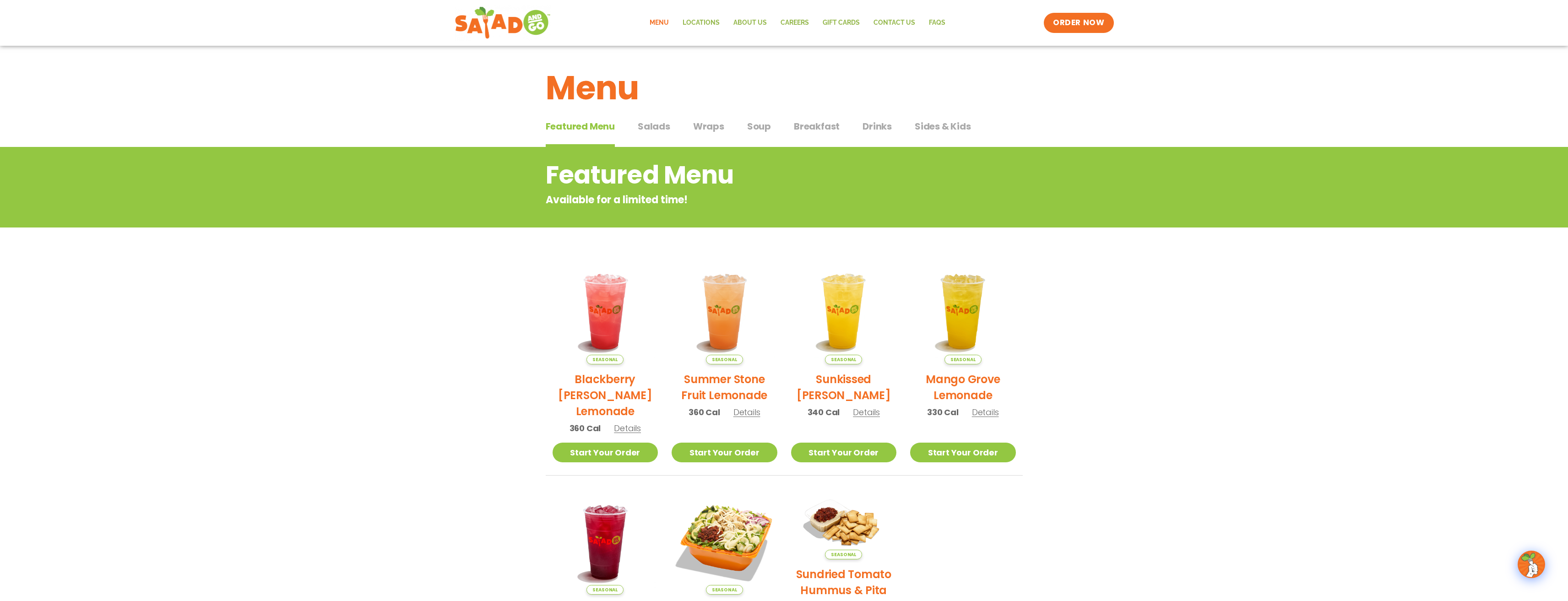
click at [655, 125] on span "Salads" at bounding box center [653, 126] width 32 height 13
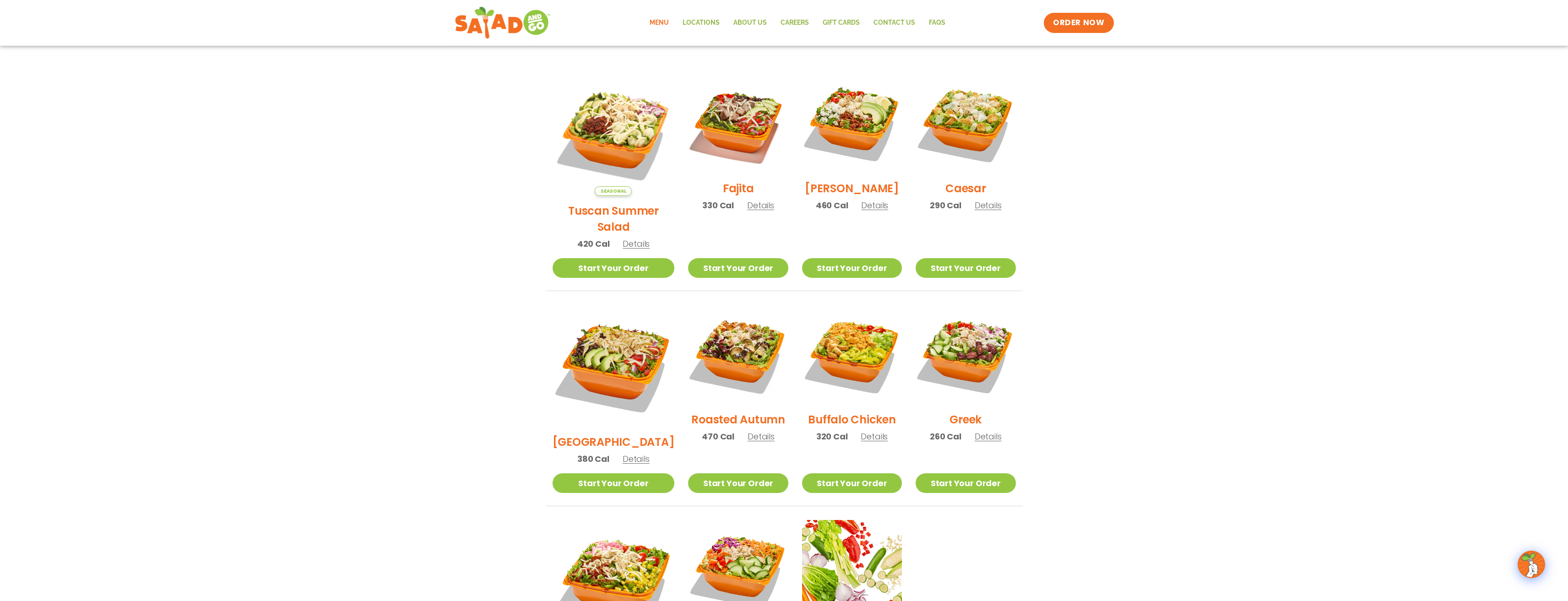
scroll to position [229, 0]
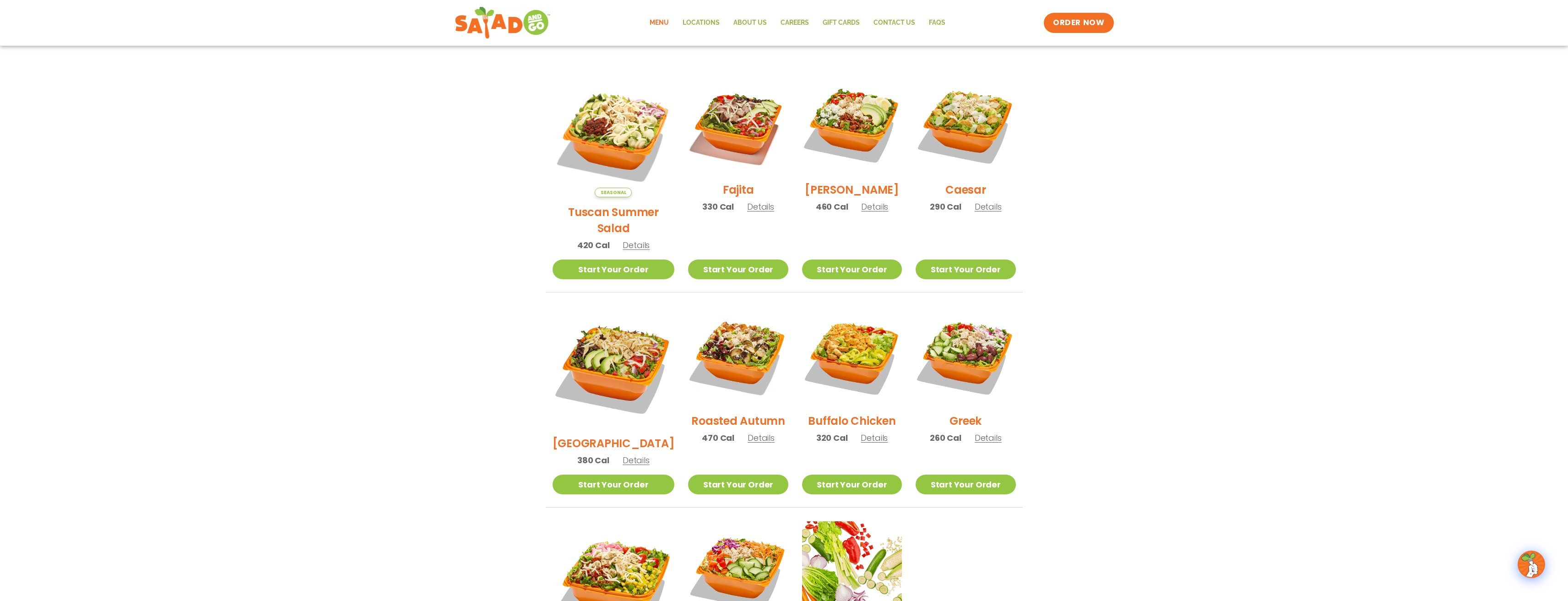
click at [850, 196] on h2 "[PERSON_NAME]" at bounding box center [852, 190] width 94 height 16
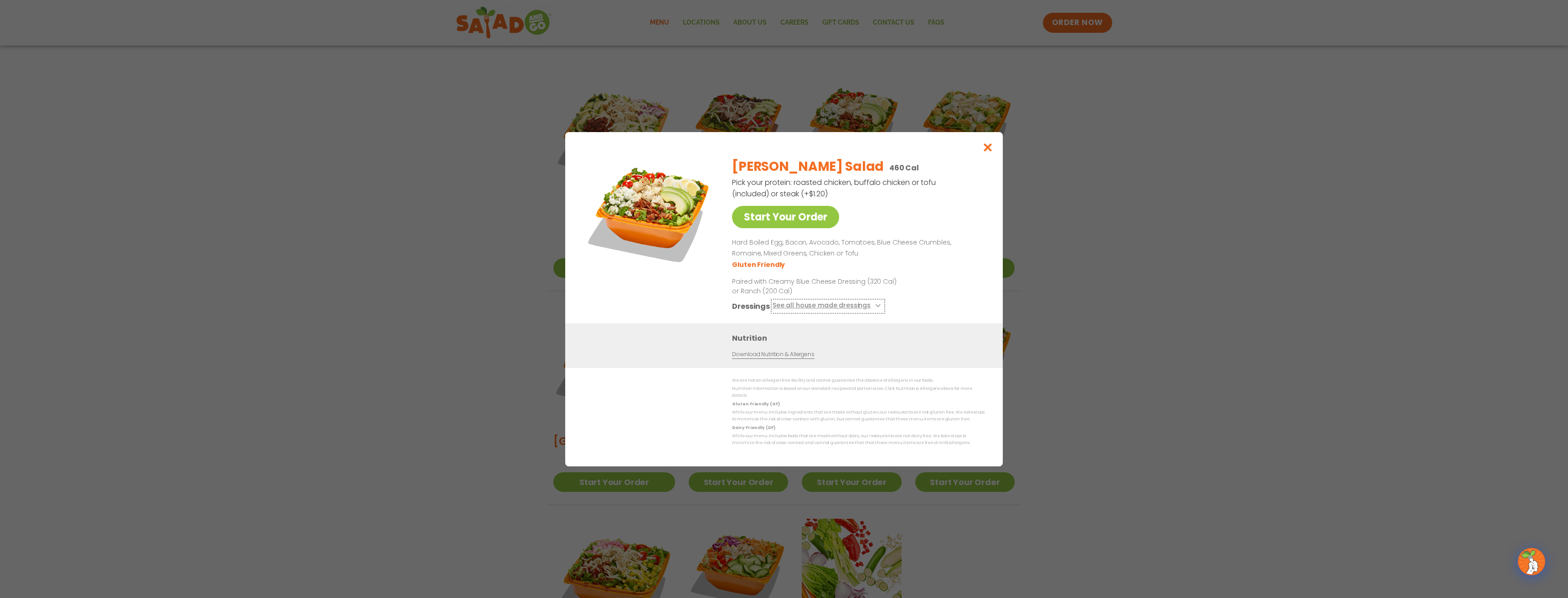
click at [875, 307] on icon at bounding box center [877, 305] width 4 height 4
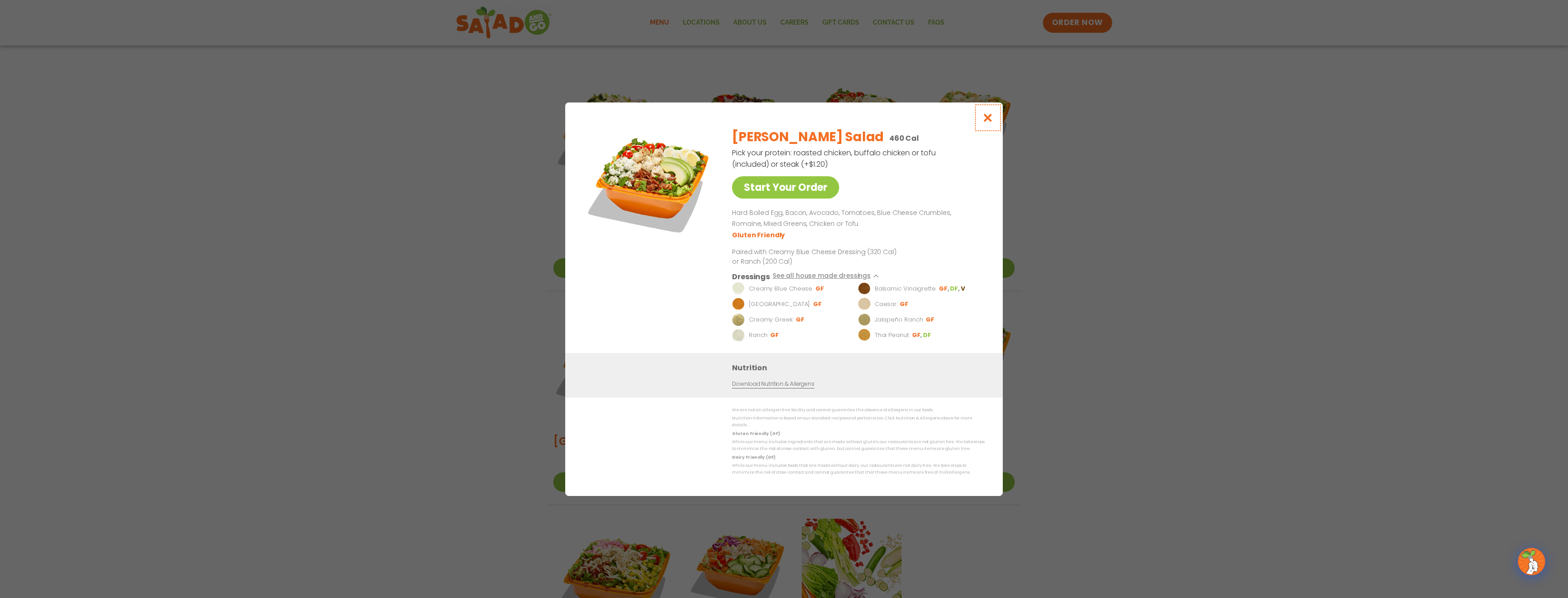
click at [990, 122] on icon "Close modal" at bounding box center [988, 118] width 12 height 10
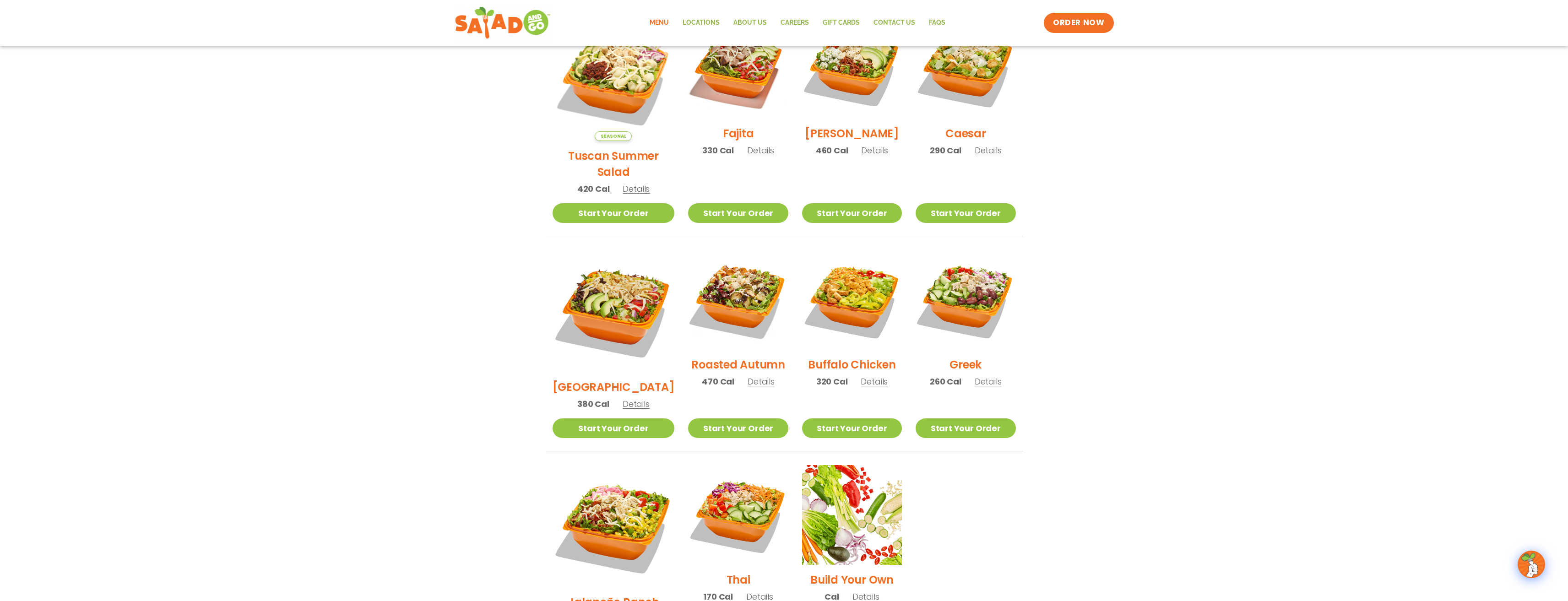
scroll to position [136, 0]
